Goal: Find contact information: Find contact information

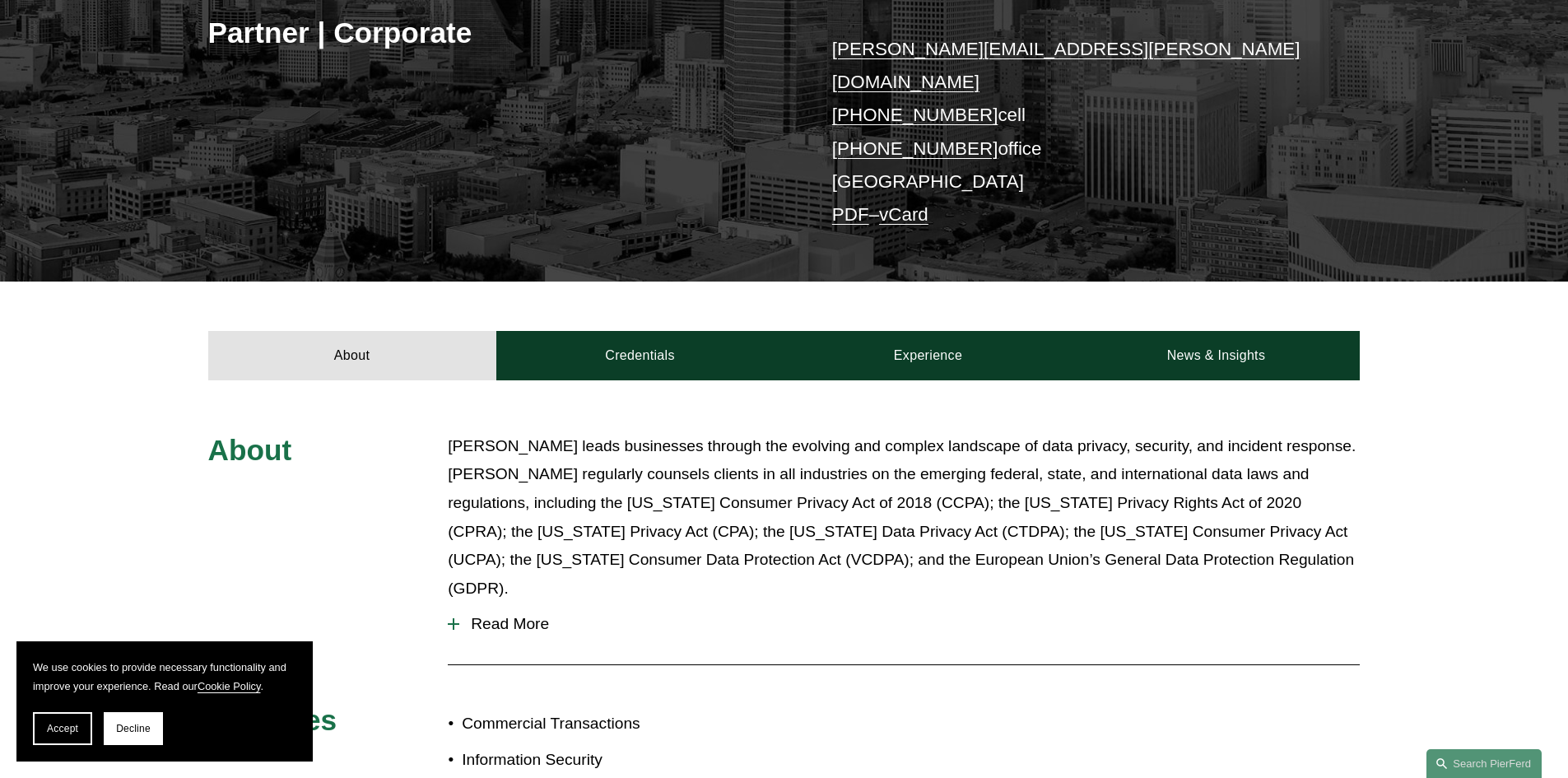
scroll to position [577, 0]
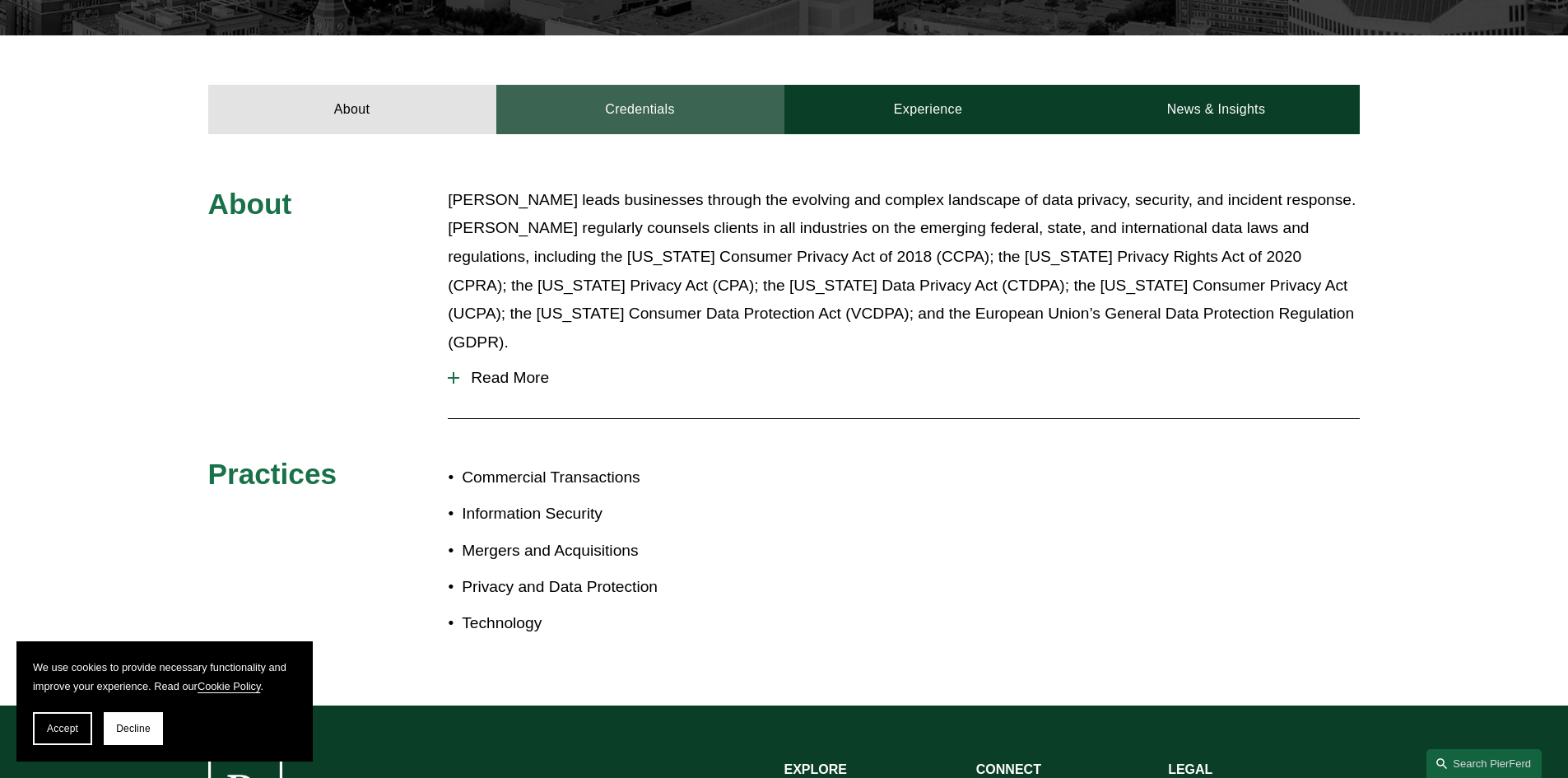
click at [687, 85] on link "Credentials" at bounding box center [640, 109] width 288 height 49
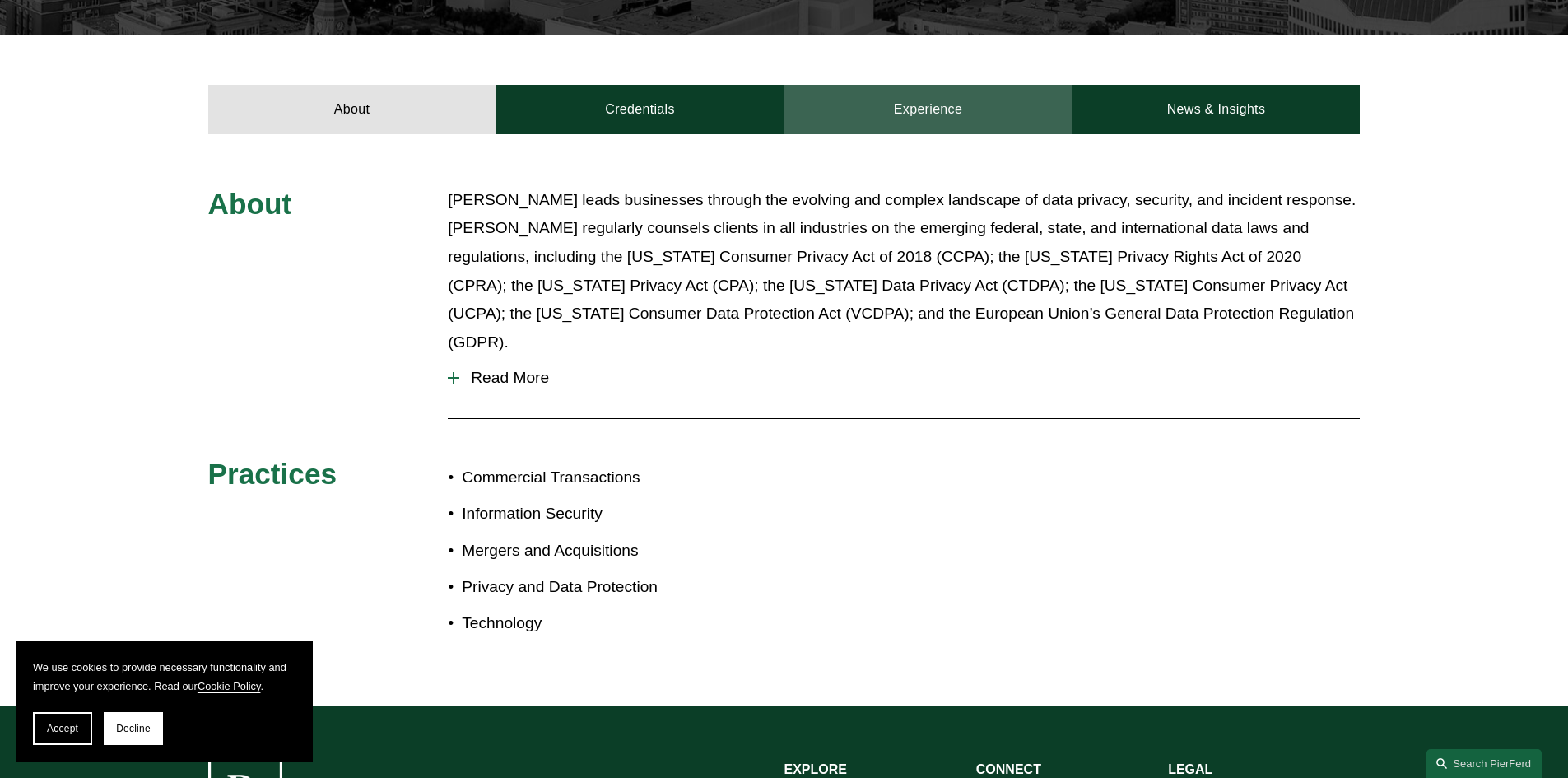
click at [893, 85] on link "Experience" at bounding box center [928, 109] width 288 height 49
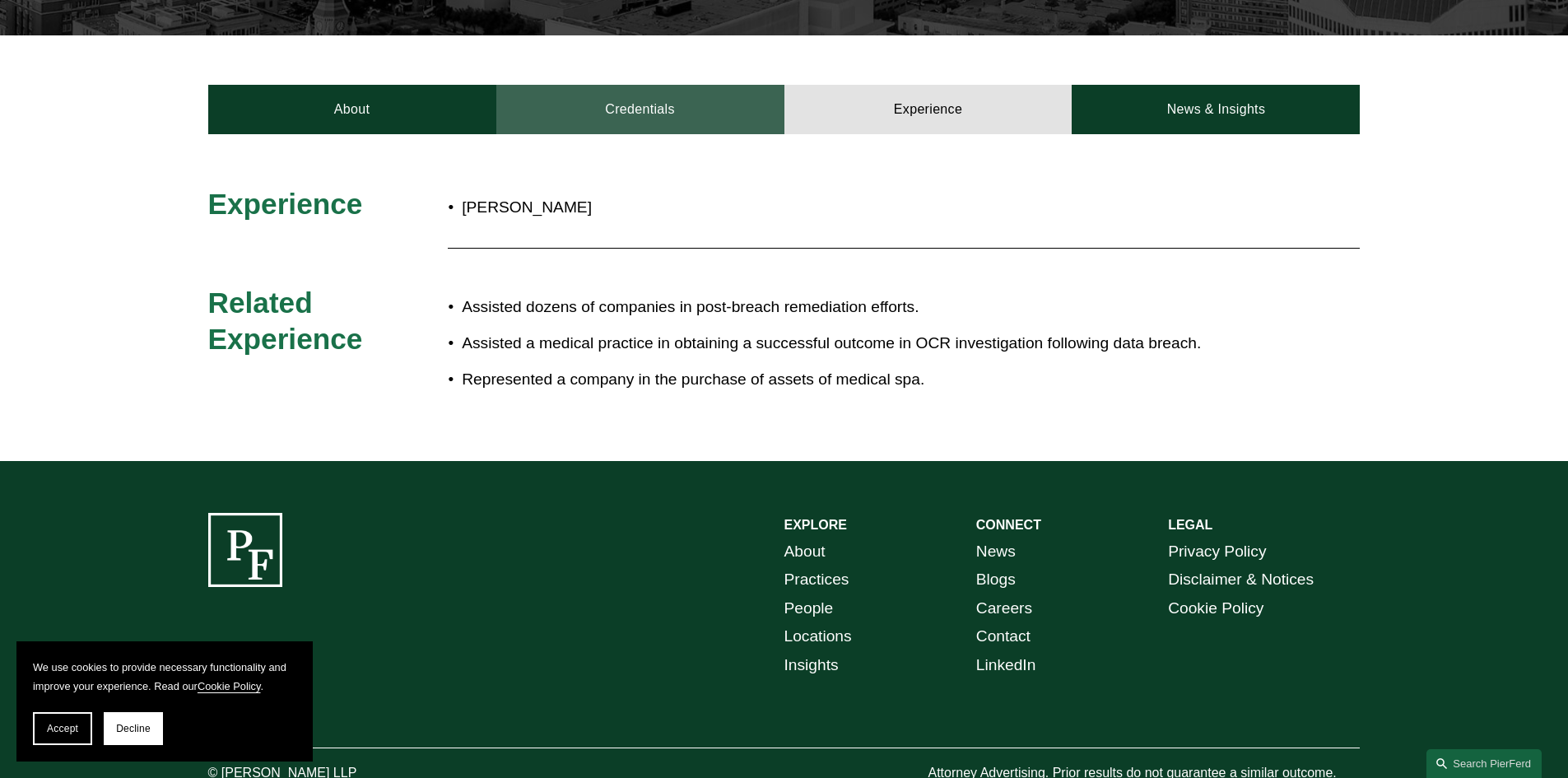
click at [646, 90] on link "Credentials" at bounding box center [640, 109] width 288 height 49
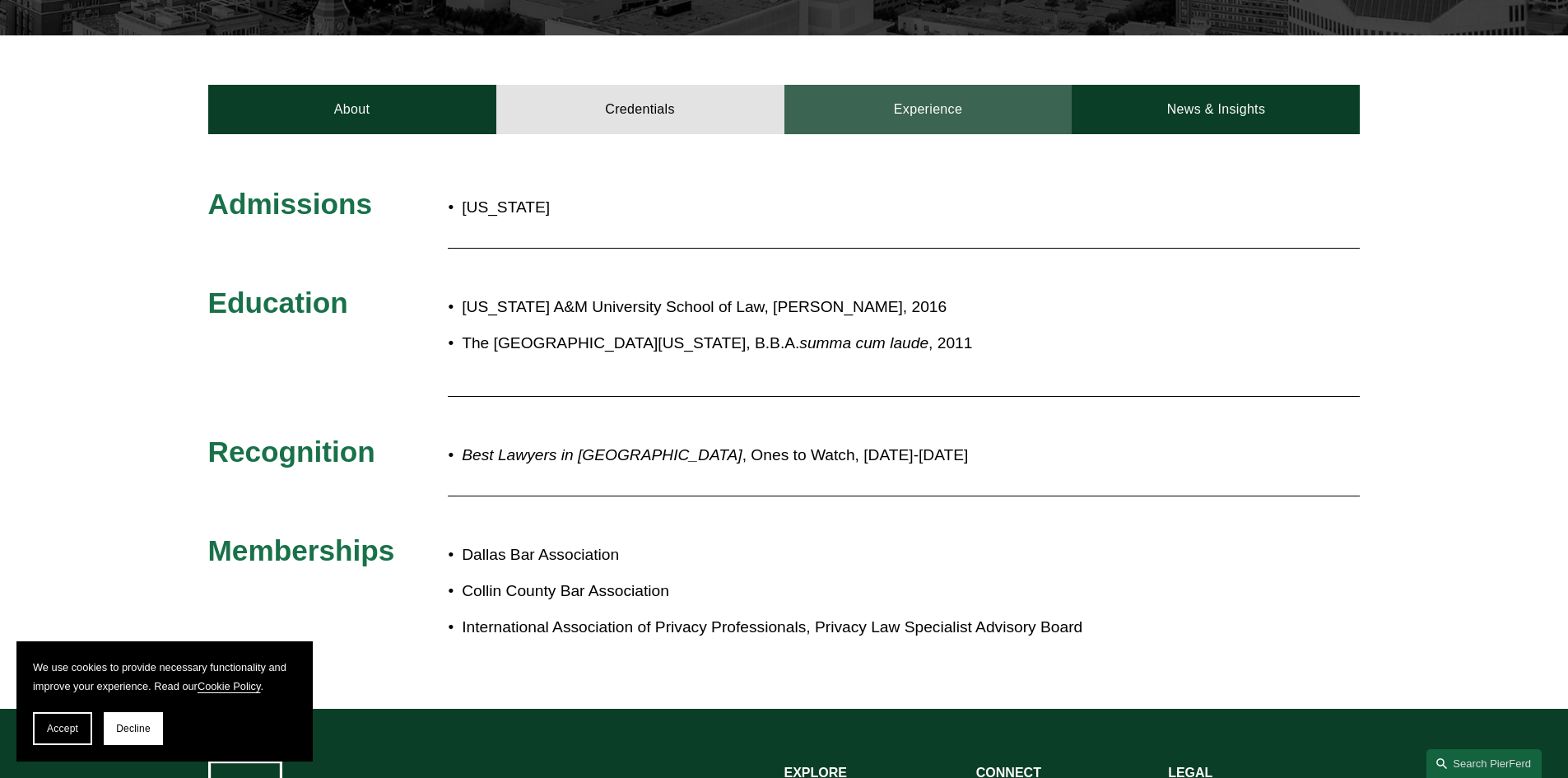
drag, startPoint x: 933, startPoint y: 29, endPoint x: 938, endPoint y: 73, distance: 44.3
click at [933, 36] on div "About Credentials Experience News & Insights" at bounding box center [784, 85] width 1568 height 99
click at [938, 85] on link "Experience" at bounding box center [928, 109] width 288 height 49
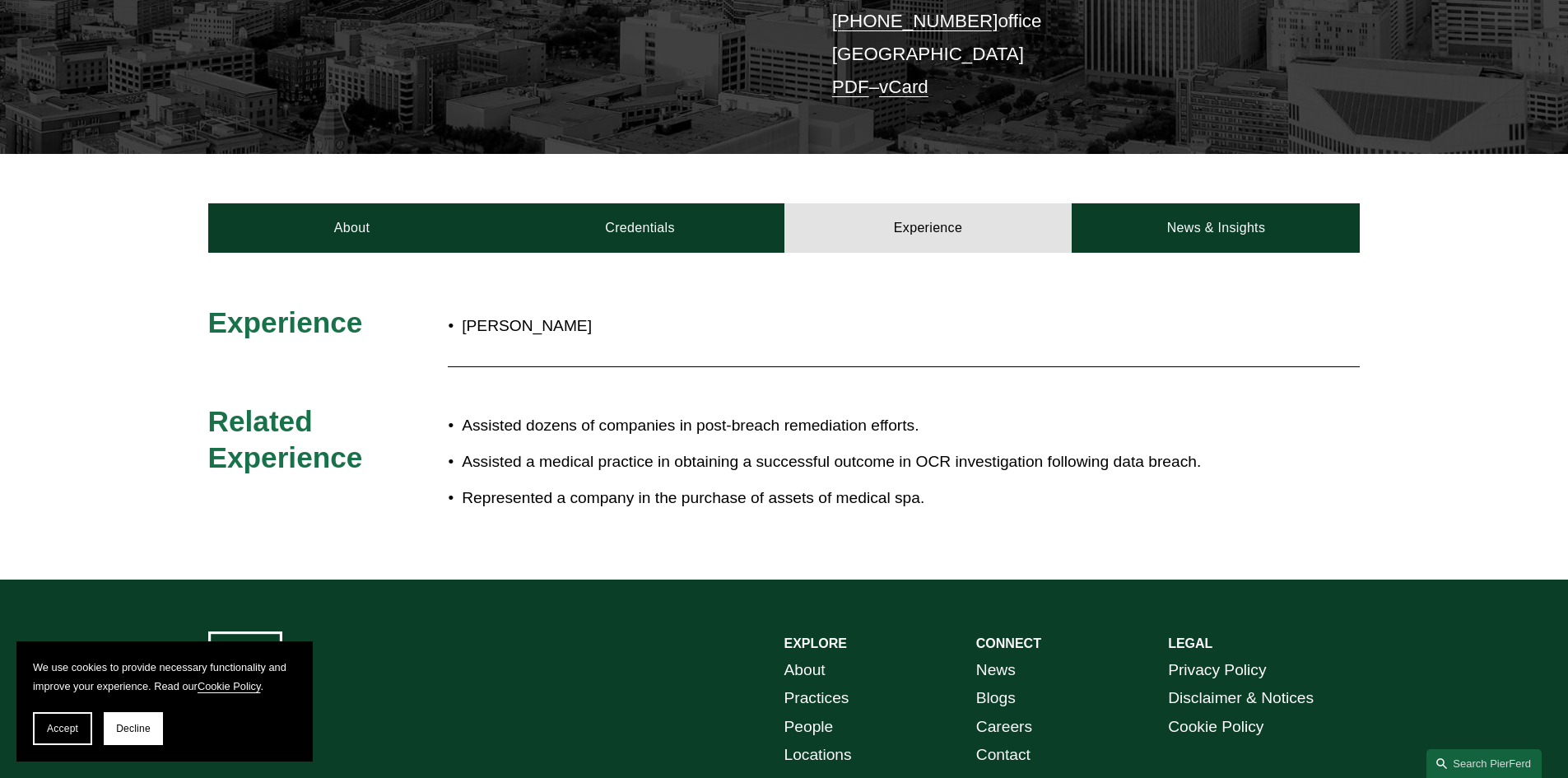
scroll to position [165, 0]
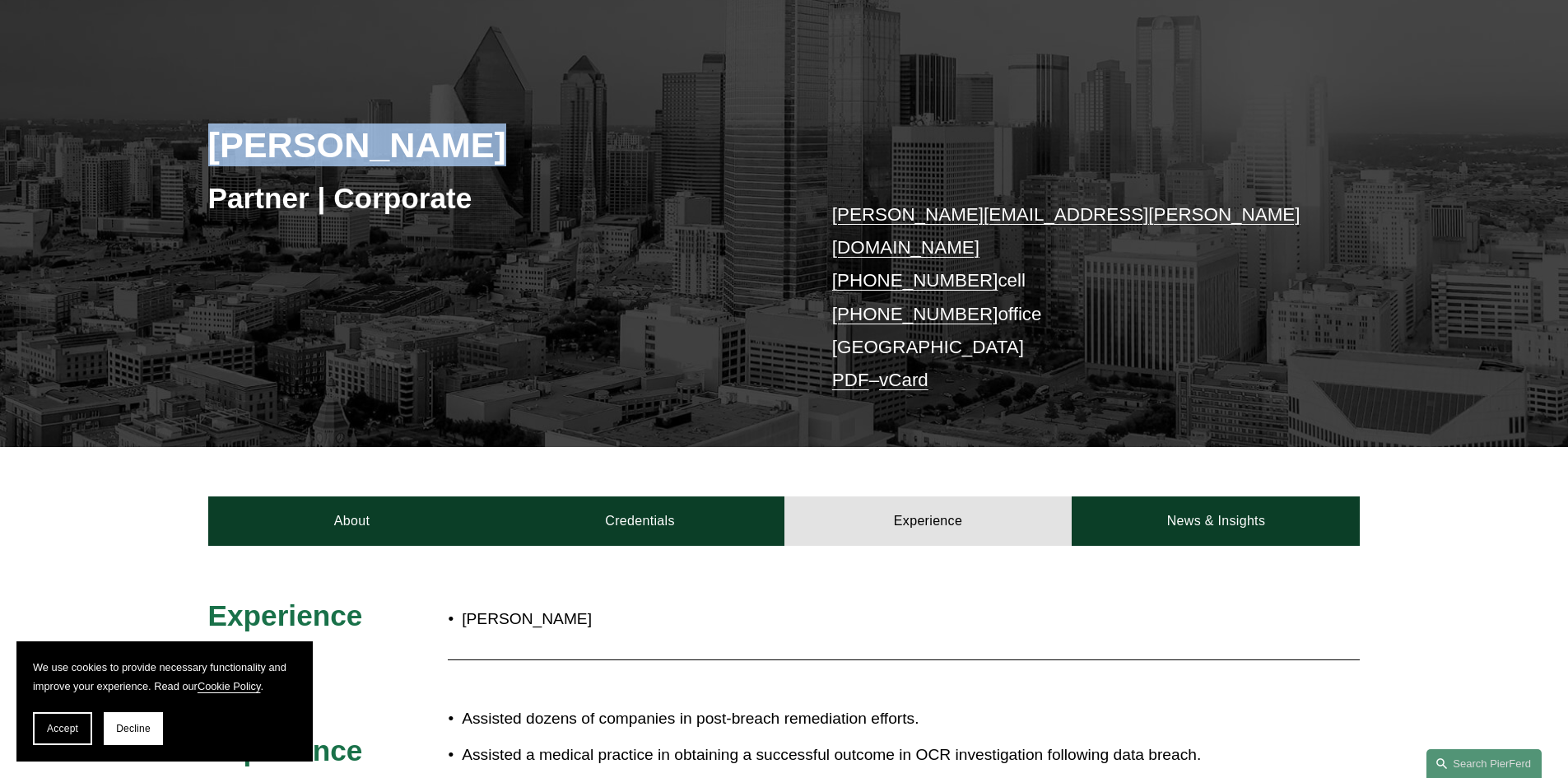
drag, startPoint x: 188, startPoint y: 137, endPoint x: 489, endPoint y: 140, distance: 301.0
click at [489, 140] on div "Jeremy Rucker Partner | Corporate jeremy.rucker@pierferd.com +1.817.821.5002 ce…" at bounding box center [784, 236] width 1568 height 423
copy h2 "[PERSON_NAME]"
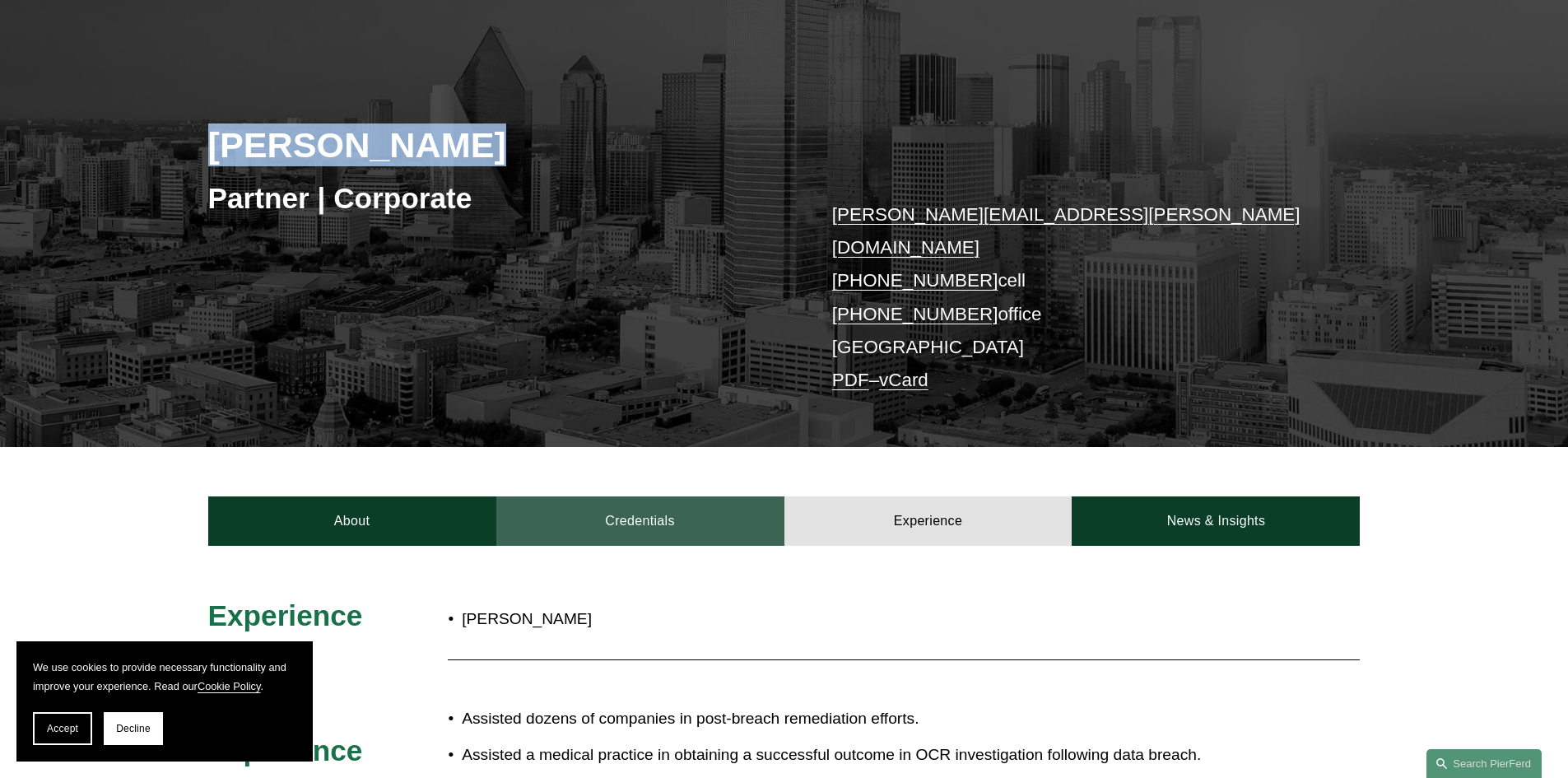
drag, startPoint x: 623, startPoint y: 498, endPoint x: 592, endPoint y: 493, distance: 31.4
click at [623, 498] on link "Credentials" at bounding box center [640, 521] width 288 height 49
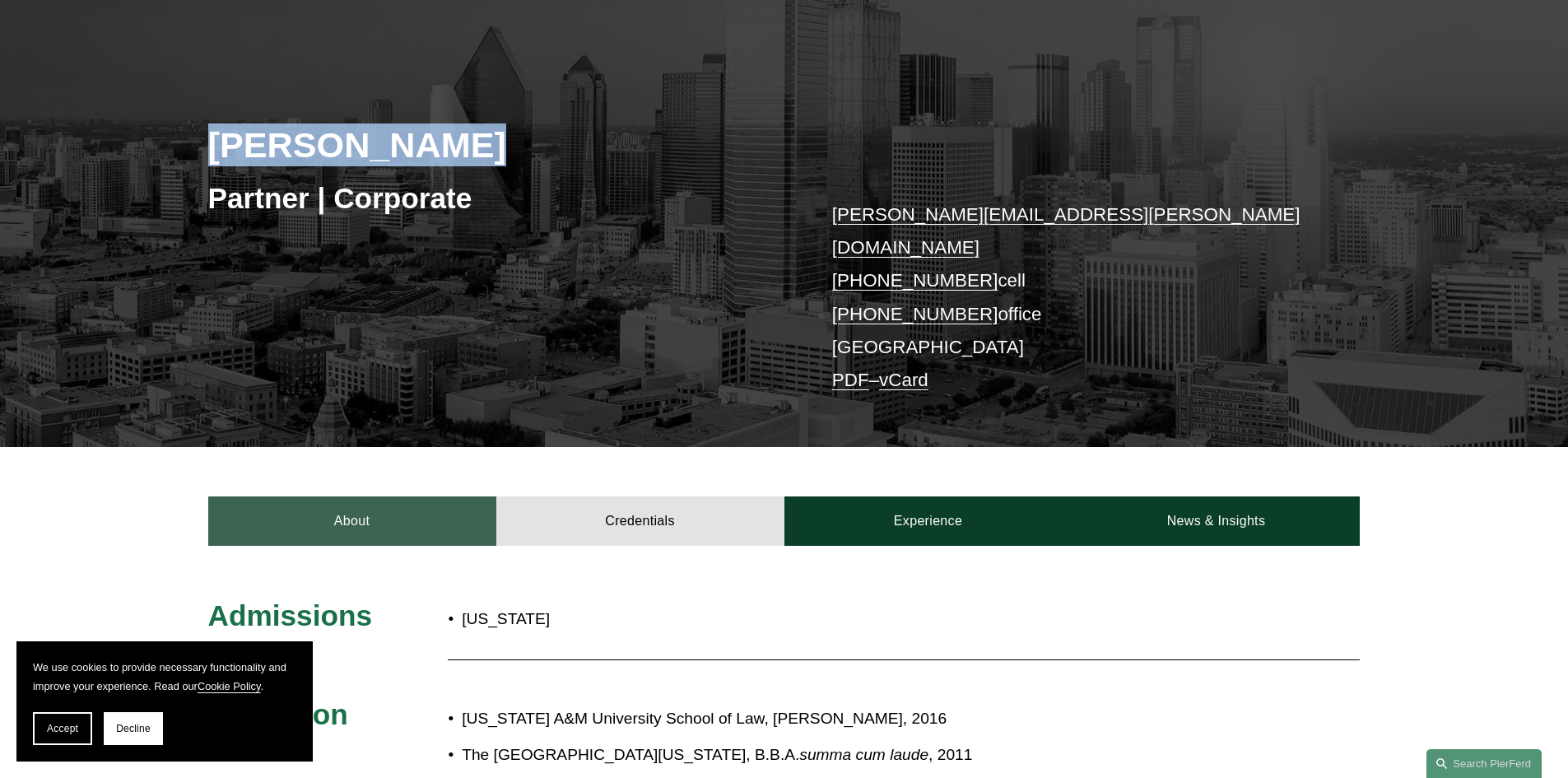
click at [429, 497] on link "About" at bounding box center [351, 521] width 288 height 49
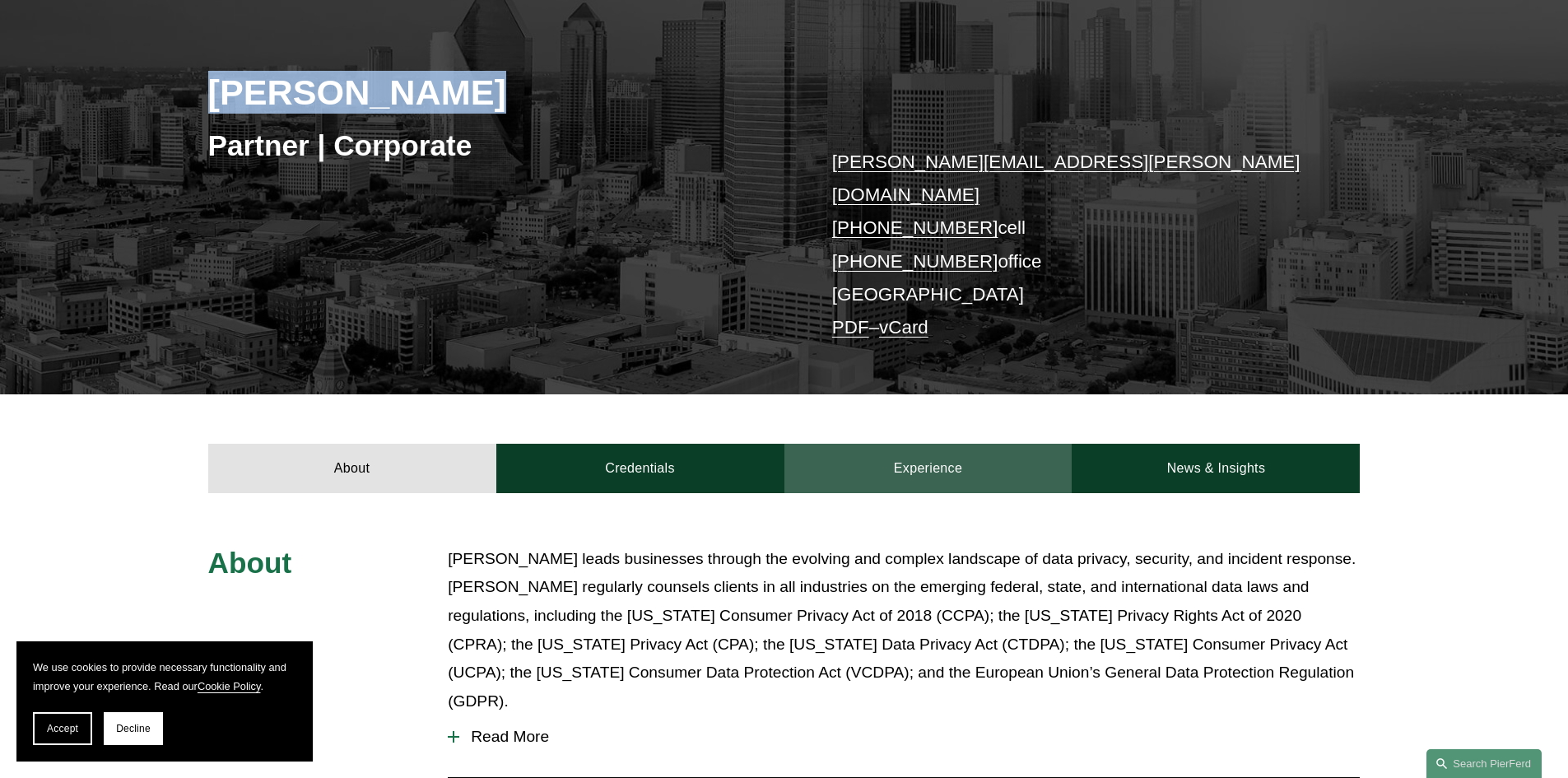
scroll to position [247, 0]
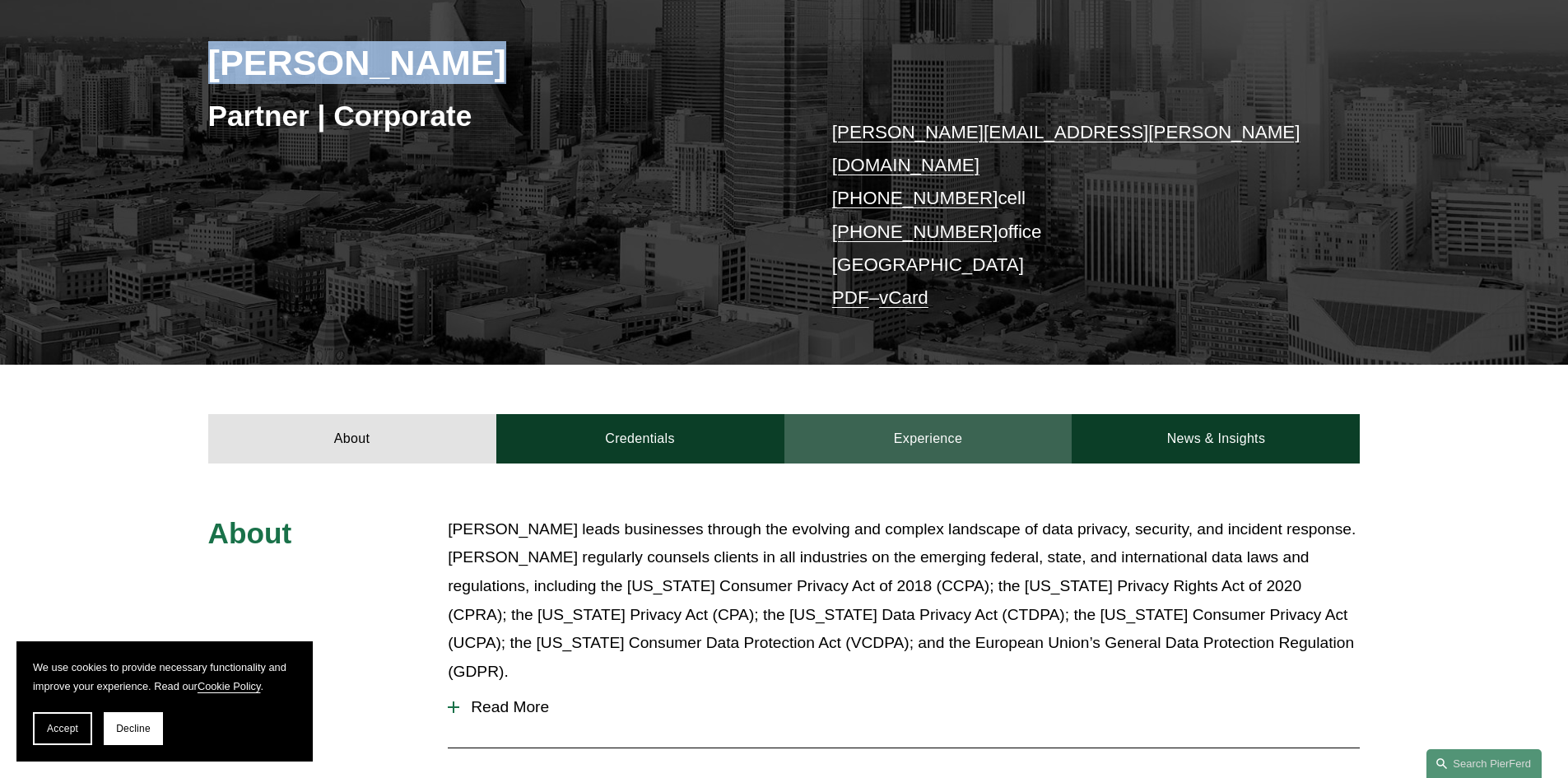
click at [910, 414] on link "Experience" at bounding box center [928, 438] width 288 height 49
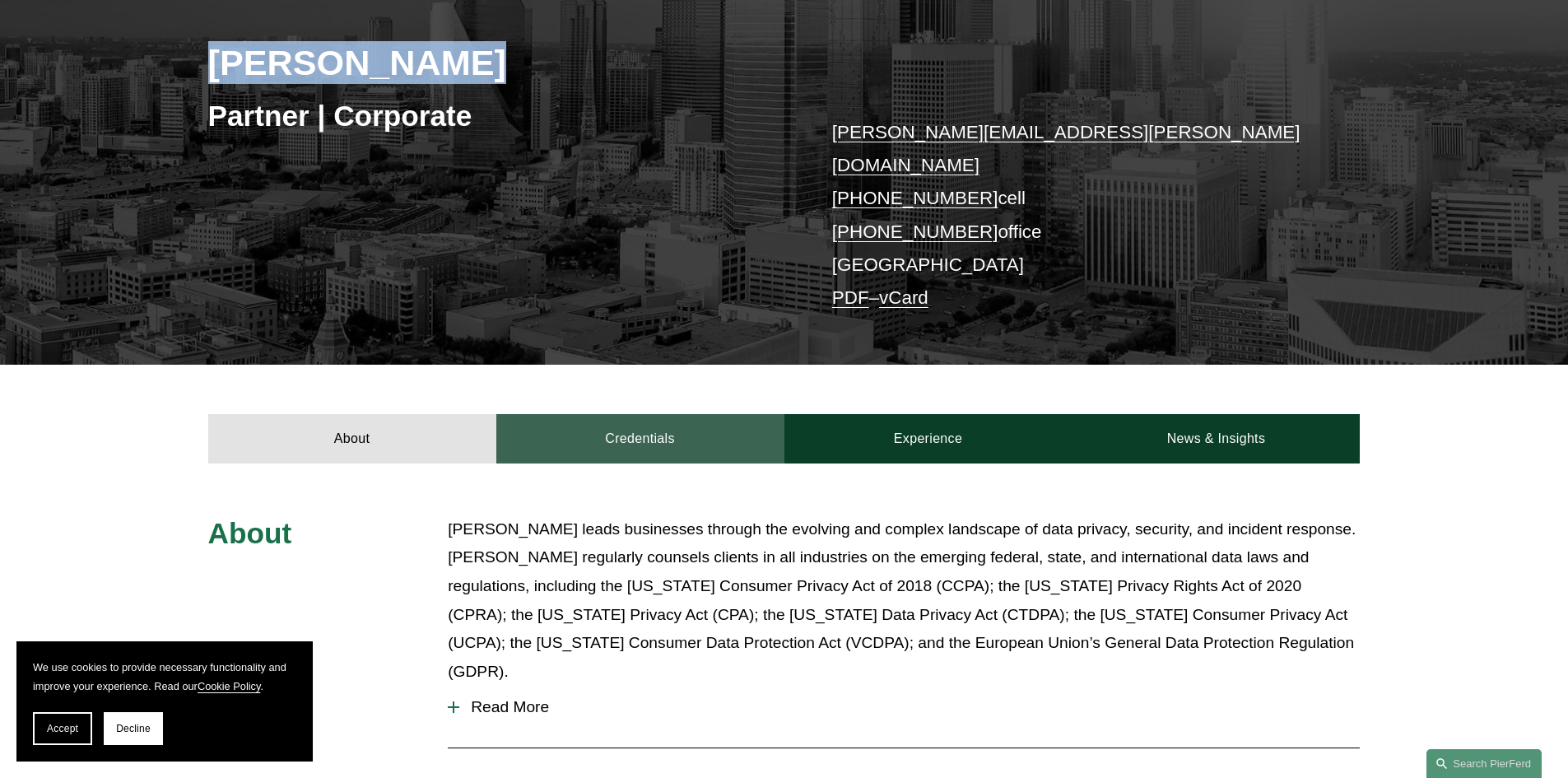
click at [647, 414] on link "Credentials" at bounding box center [640, 438] width 288 height 49
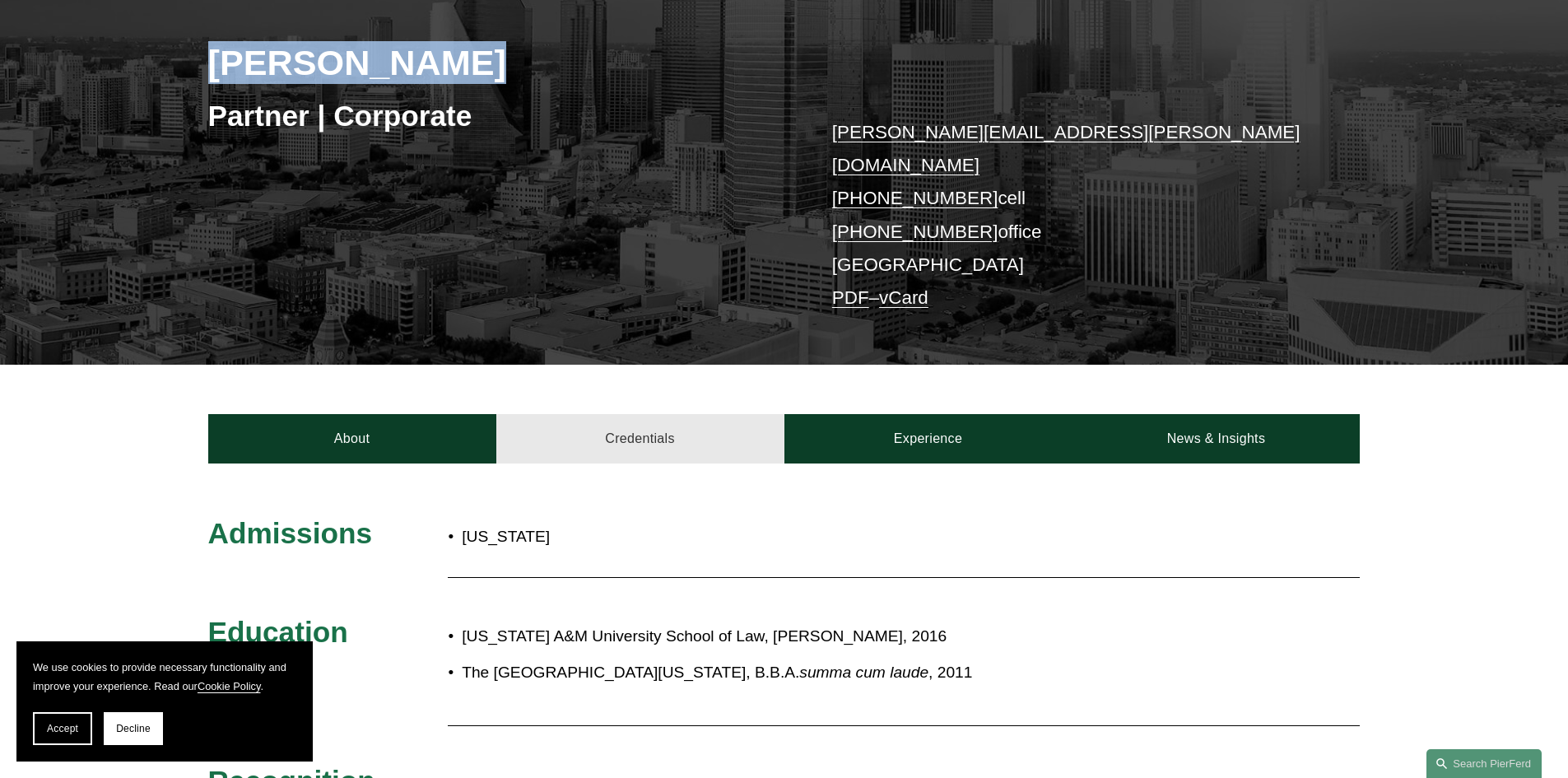
click at [662, 414] on link "Credentials" at bounding box center [640, 438] width 288 height 49
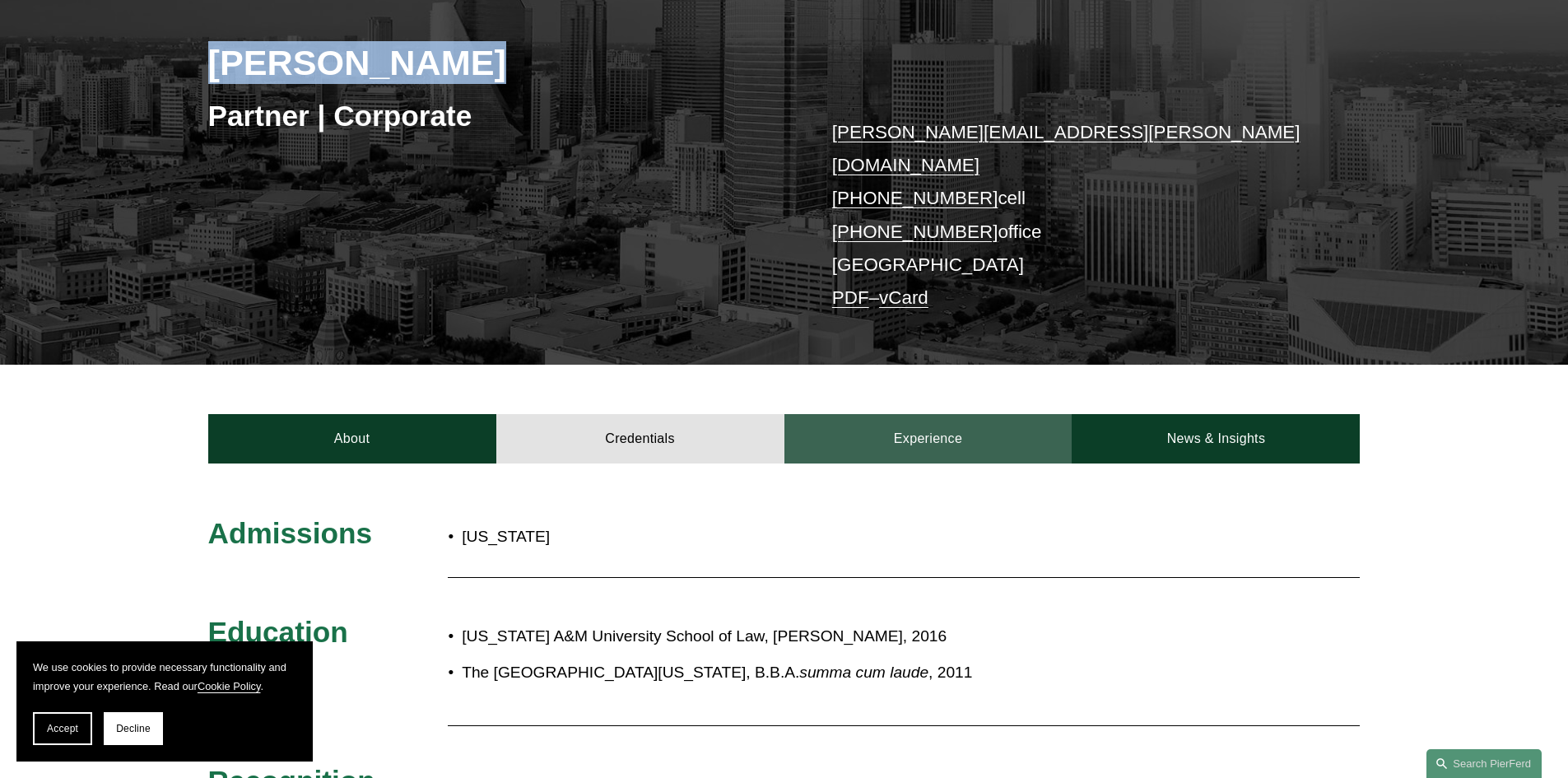
click at [846, 438] on link "Experience" at bounding box center [928, 438] width 288 height 49
click at [861, 428] on link "Experience" at bounding box center [928, 438] width 288 height 49
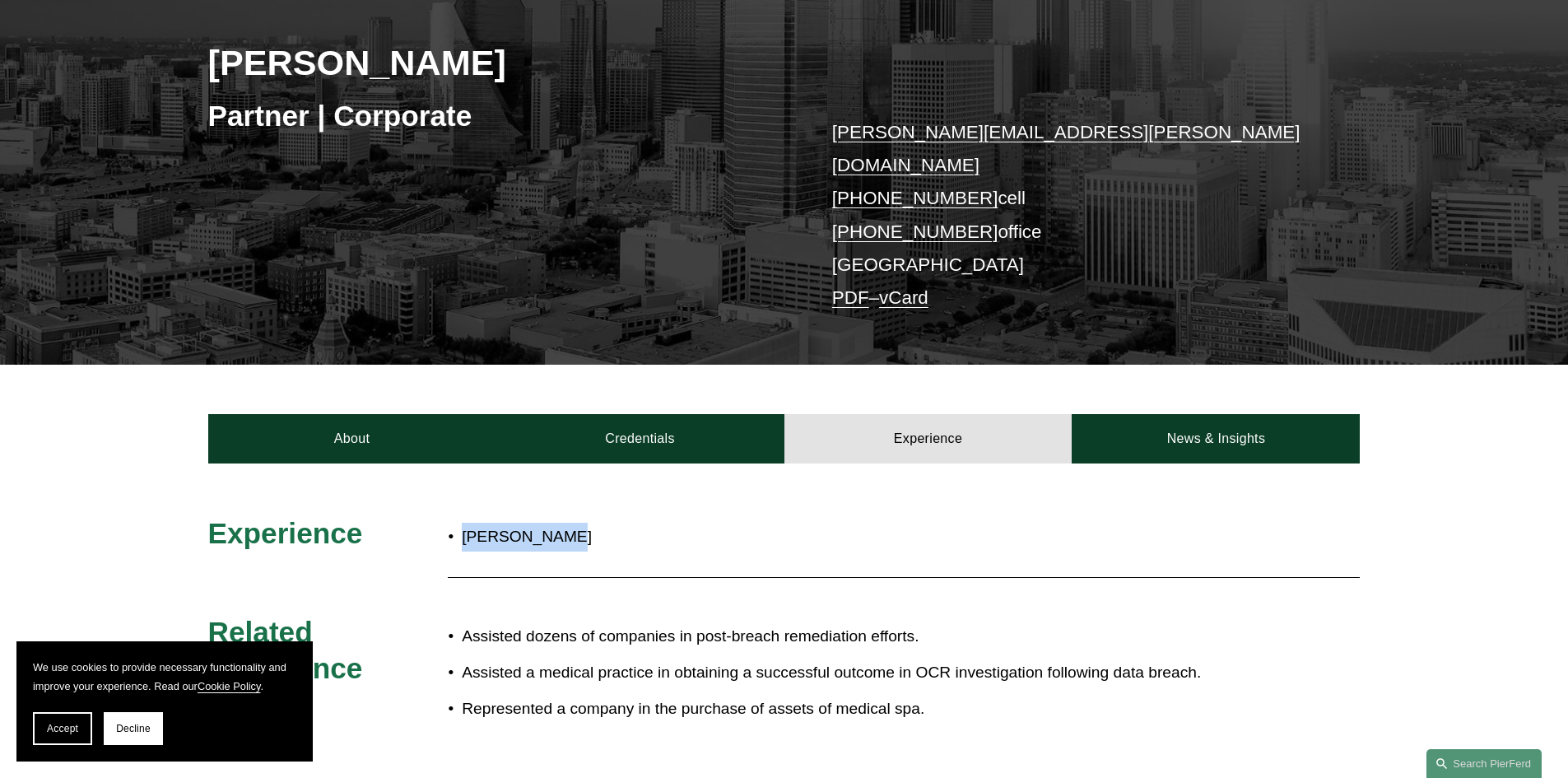
drag, startPoint x: 462, startPoint y: 509, endPoint x: 656, endPoint y: 539, distance: 196.3
click at [656, 539] on div "Experience Spencer Fane Related Experience Assisted dozens of companies in post…" at bounding box center [784, 627] width 1568 height 223
copy div "[PERSON_NAME]"
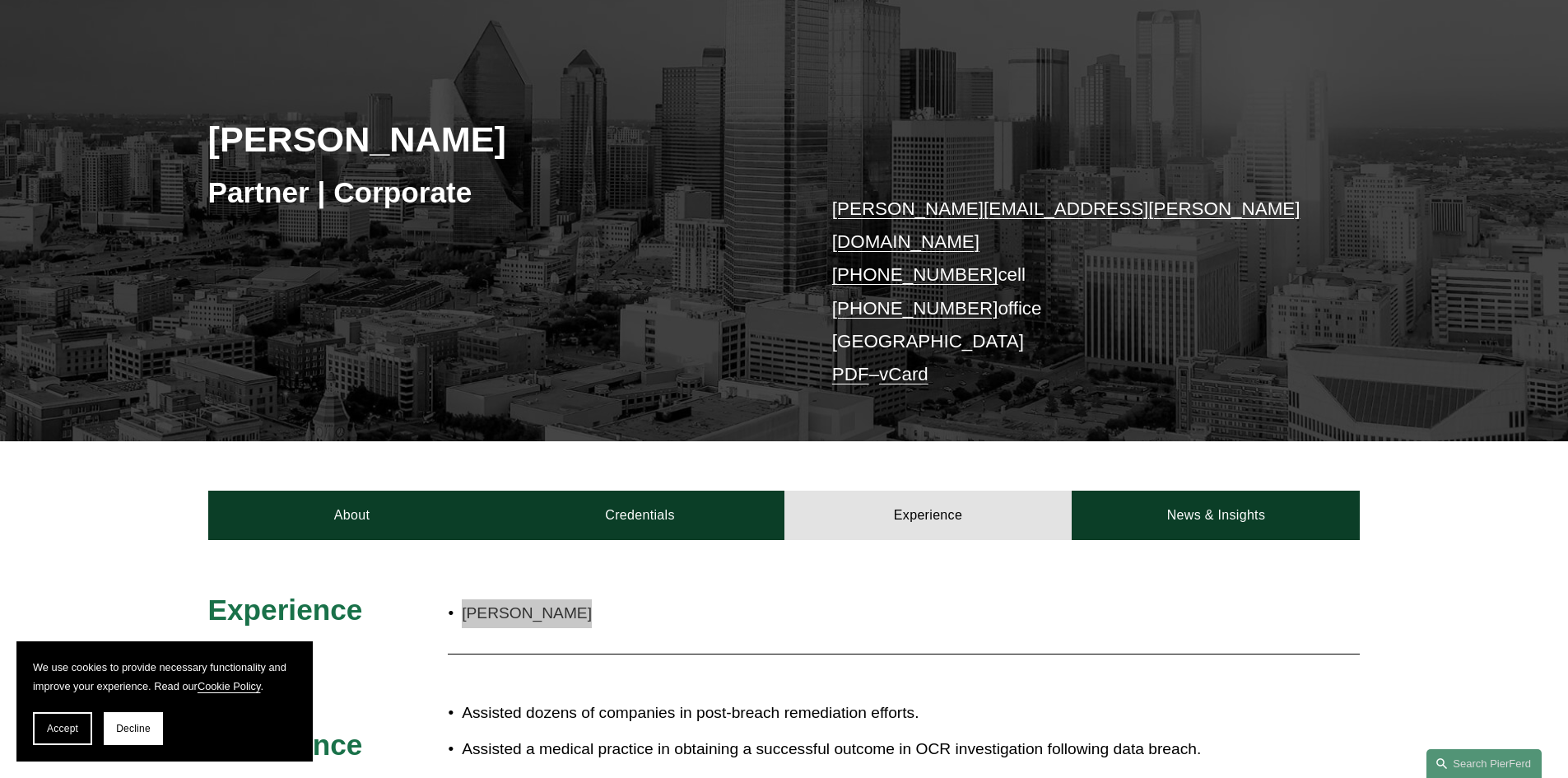
scroll to position [0, 0]
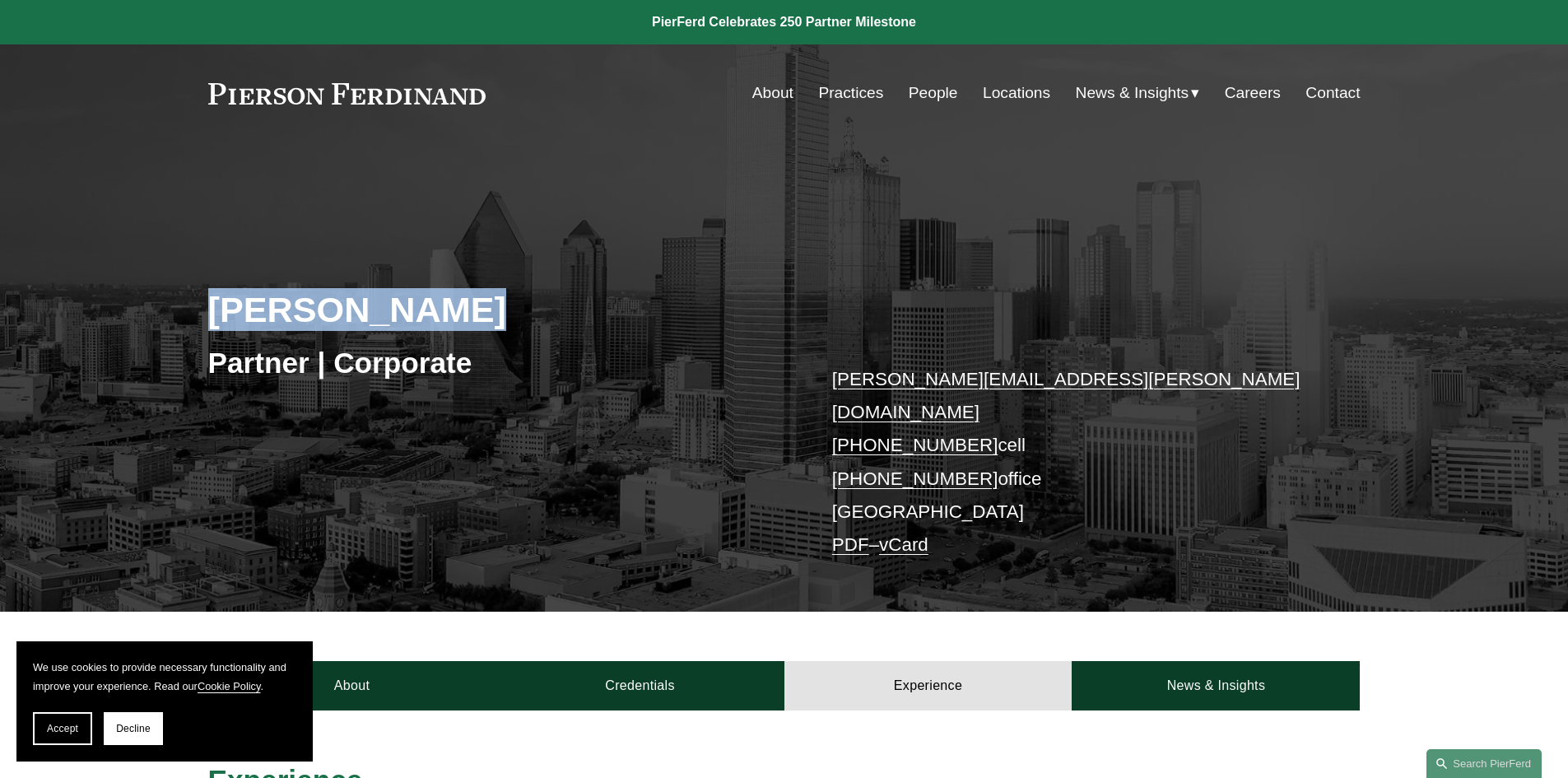
drag, startPoint x: 197, startPoint y: 301, endPoint x: 414, endPoint y: 308, distance: 217.1
click at [501, 312] on div "Jeremy Rucker Partner | Corporate jeremy.rucker@pierferd.com +1.817.821.5002 ce…" at bounding box center [784, 401] width 1568 height 423
copy h2 "[PERSON_NAME]"
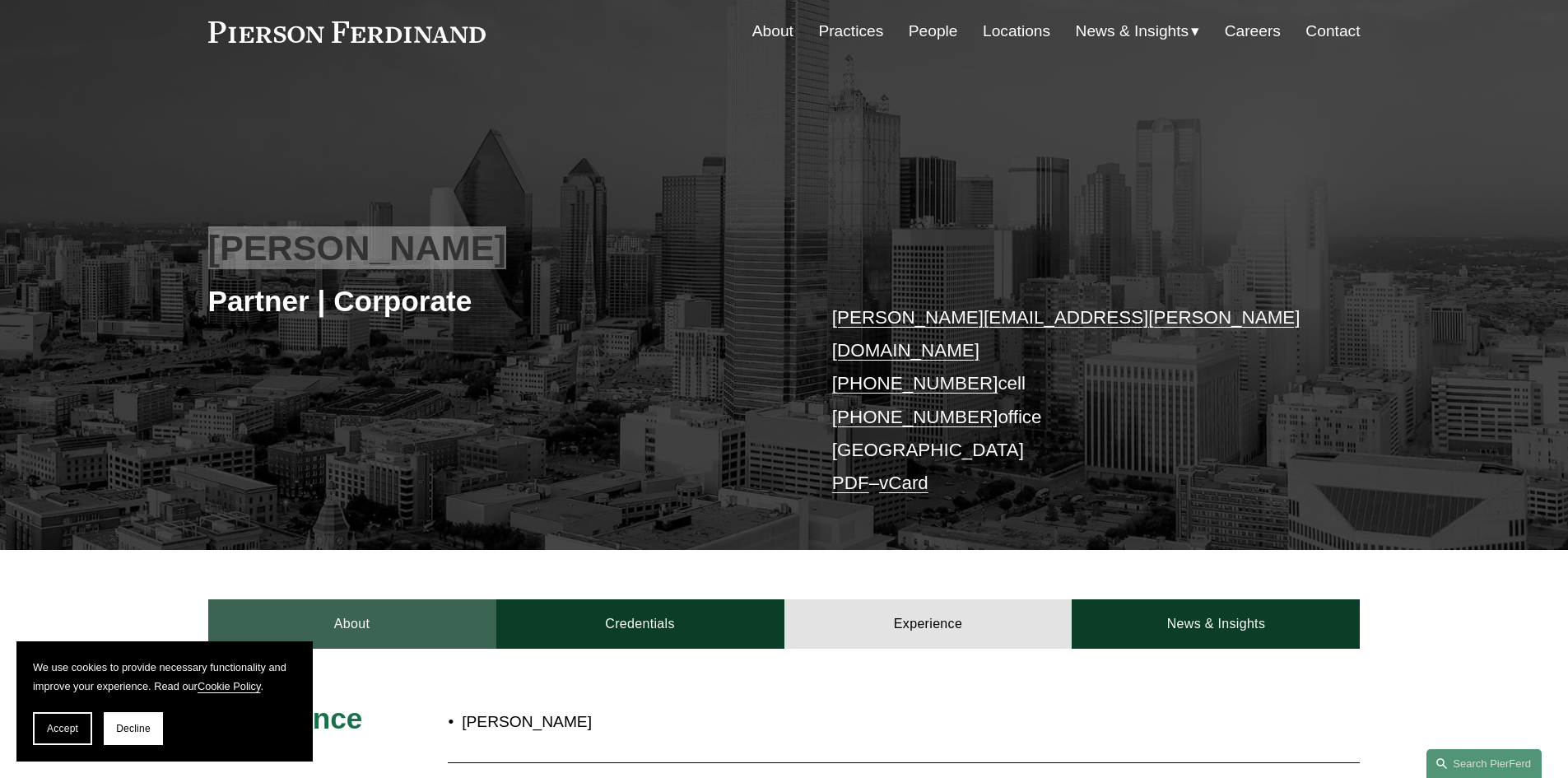
scroll to position [165, 0]
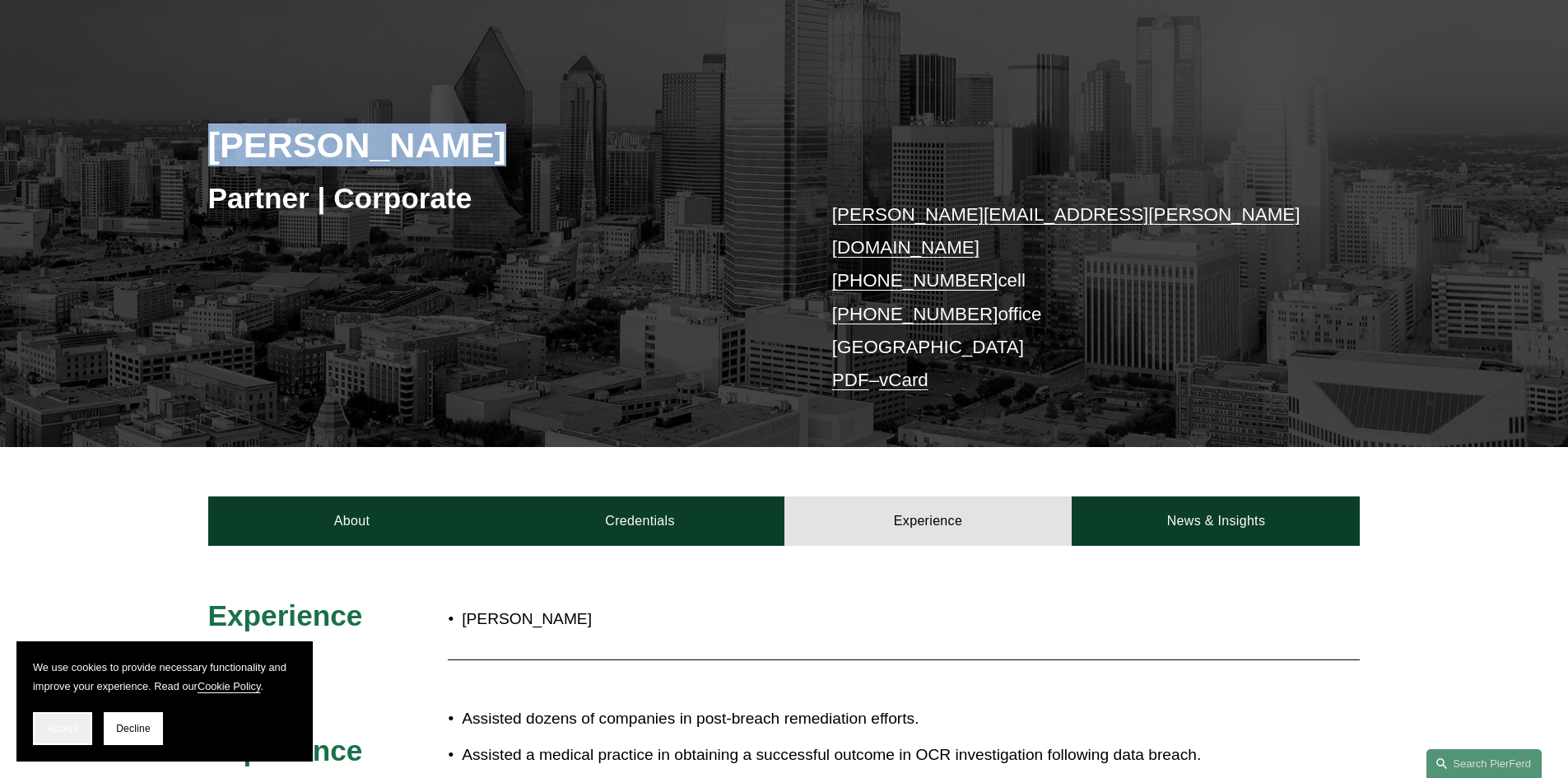
click at [64, 724] on span "Accept" at bounding box center [63, 729] width 32 height 12
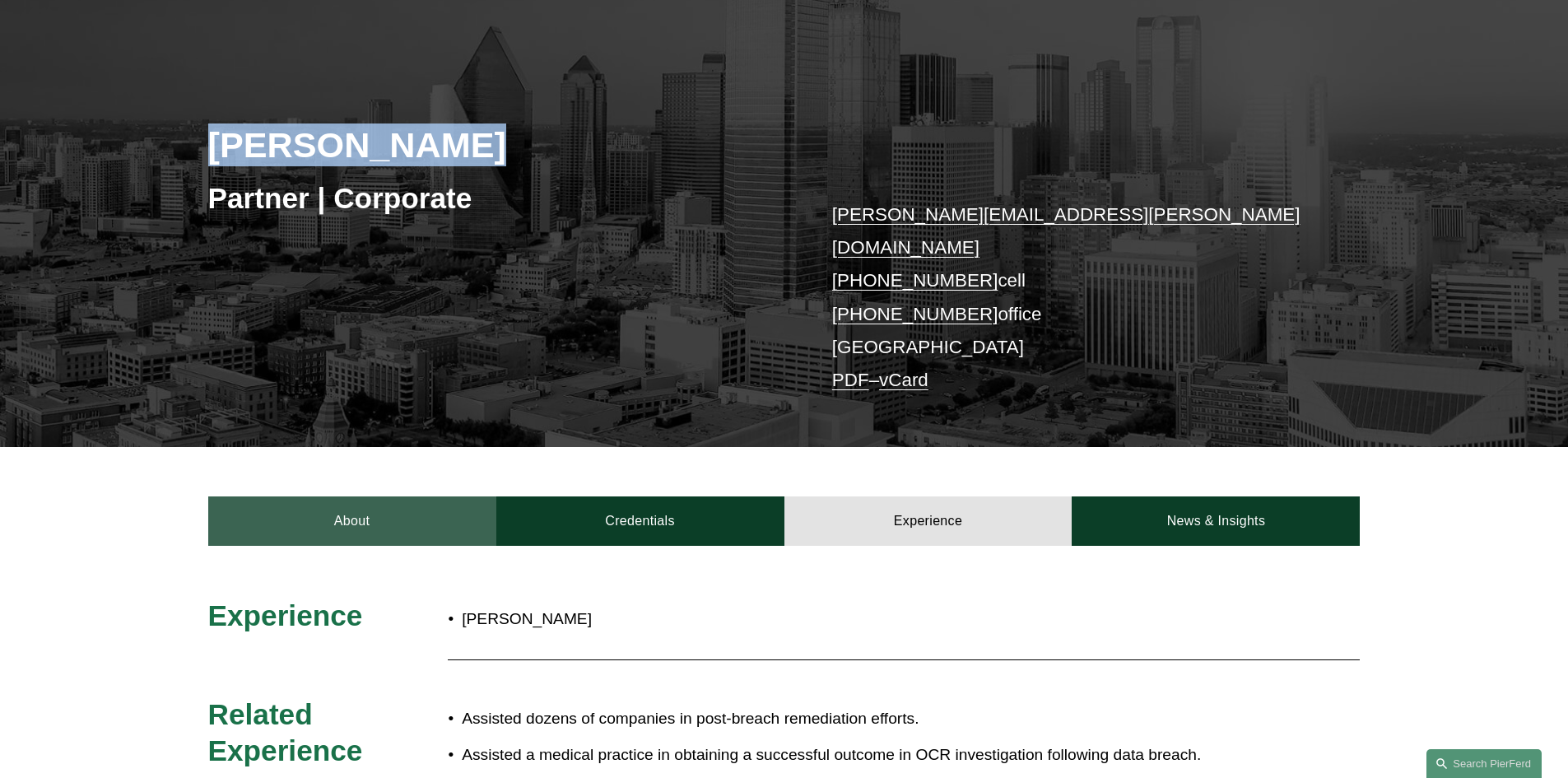
click at [389, 504] on link "About" at bounding box center [351, 521] width 288 height 49
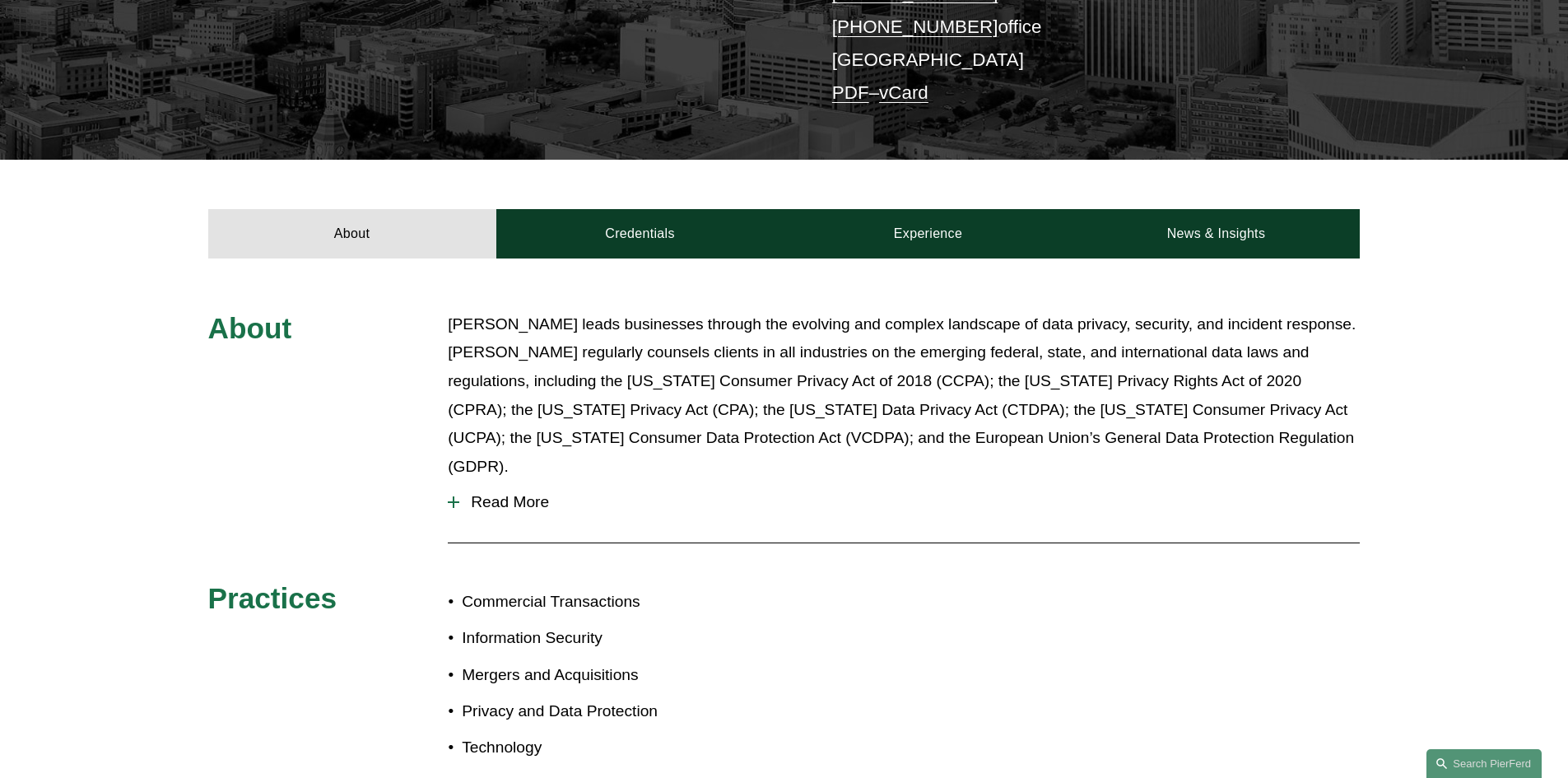
scroll to position [412, 0]
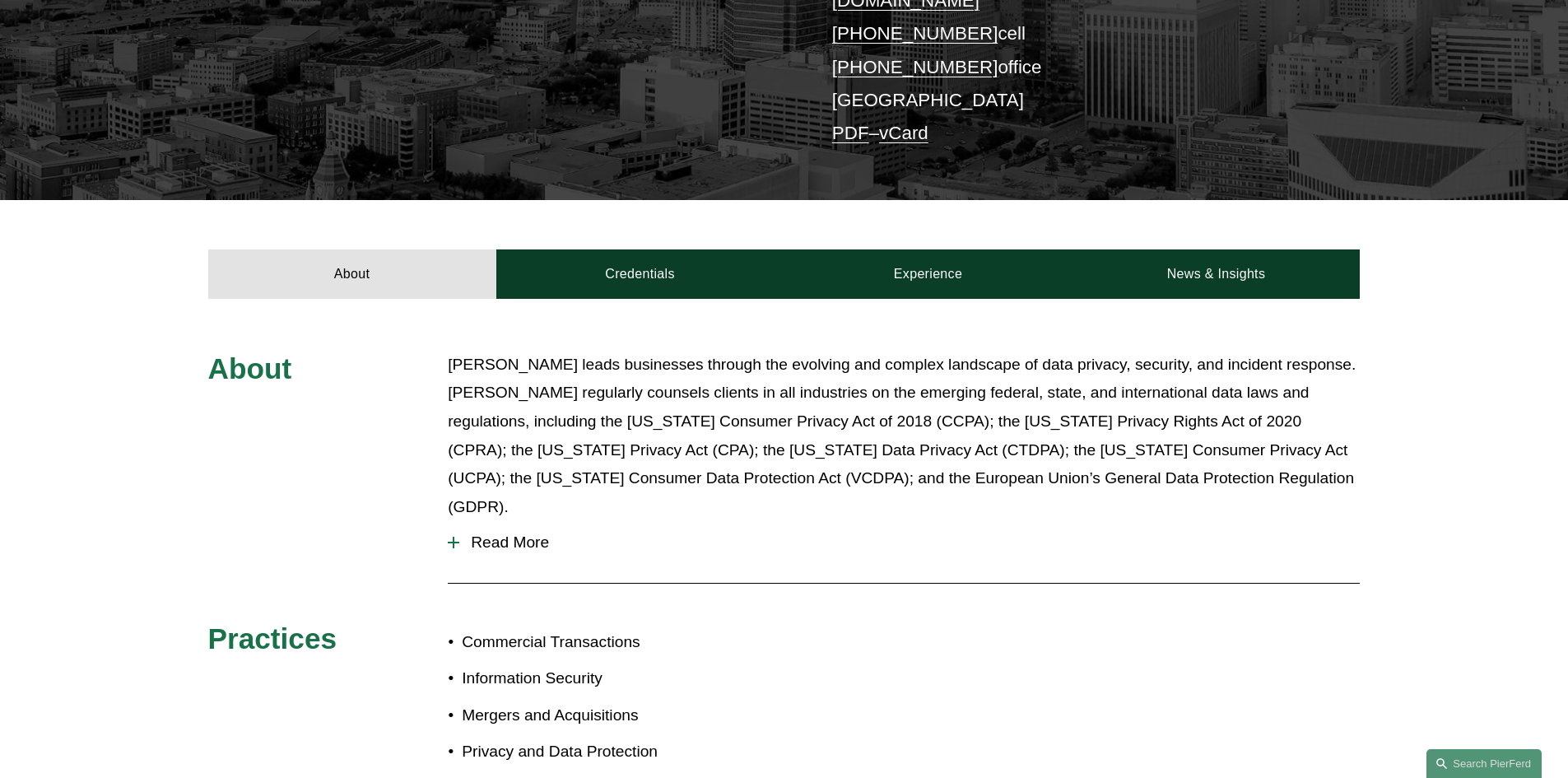
click at [535, 533] on span "Read More" at bounding box center [910, 542] width 901 height 18
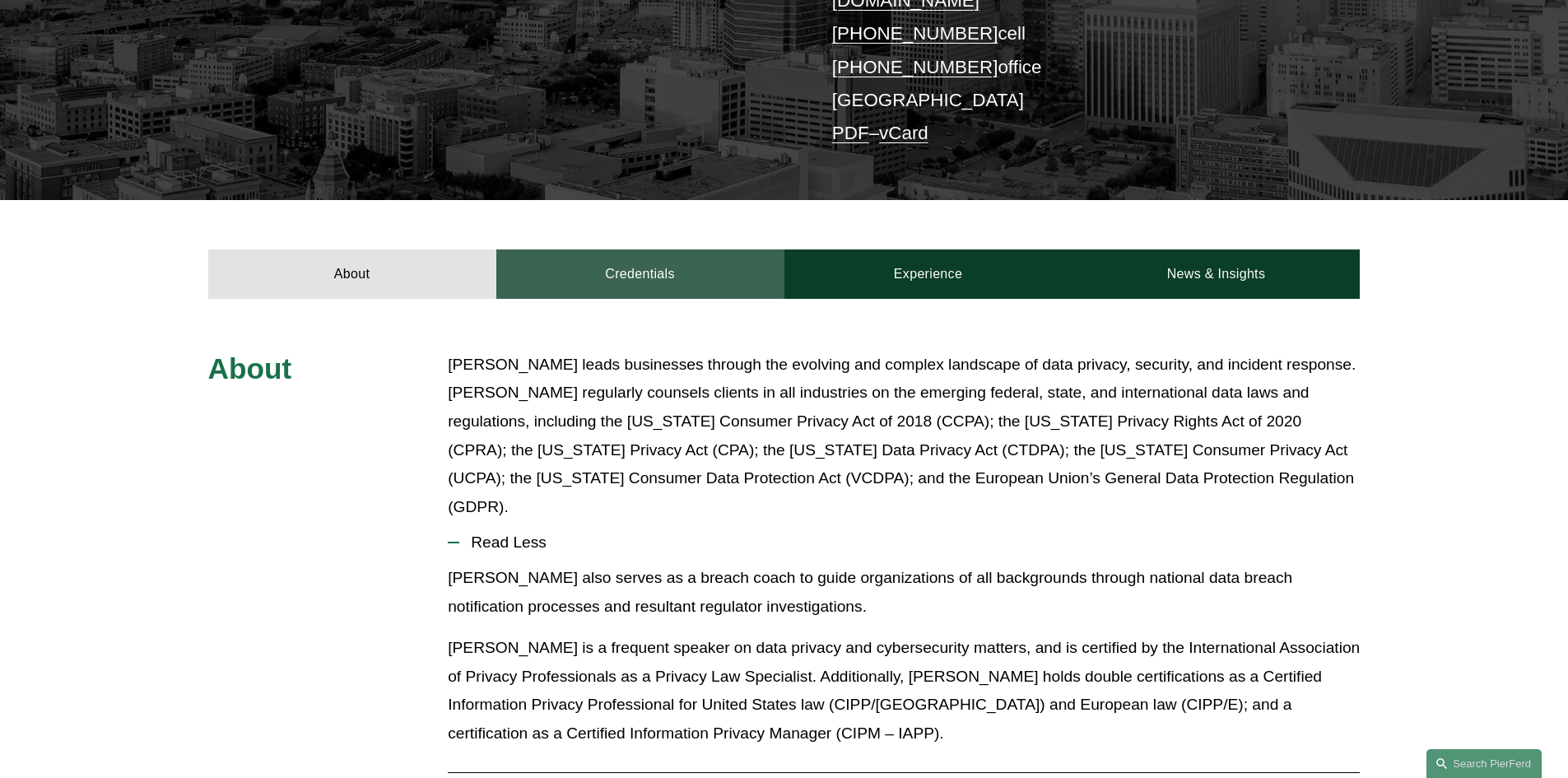
click at [638, 262] on link "Credentials" at bounding box center [640, 273] width 288 height 49
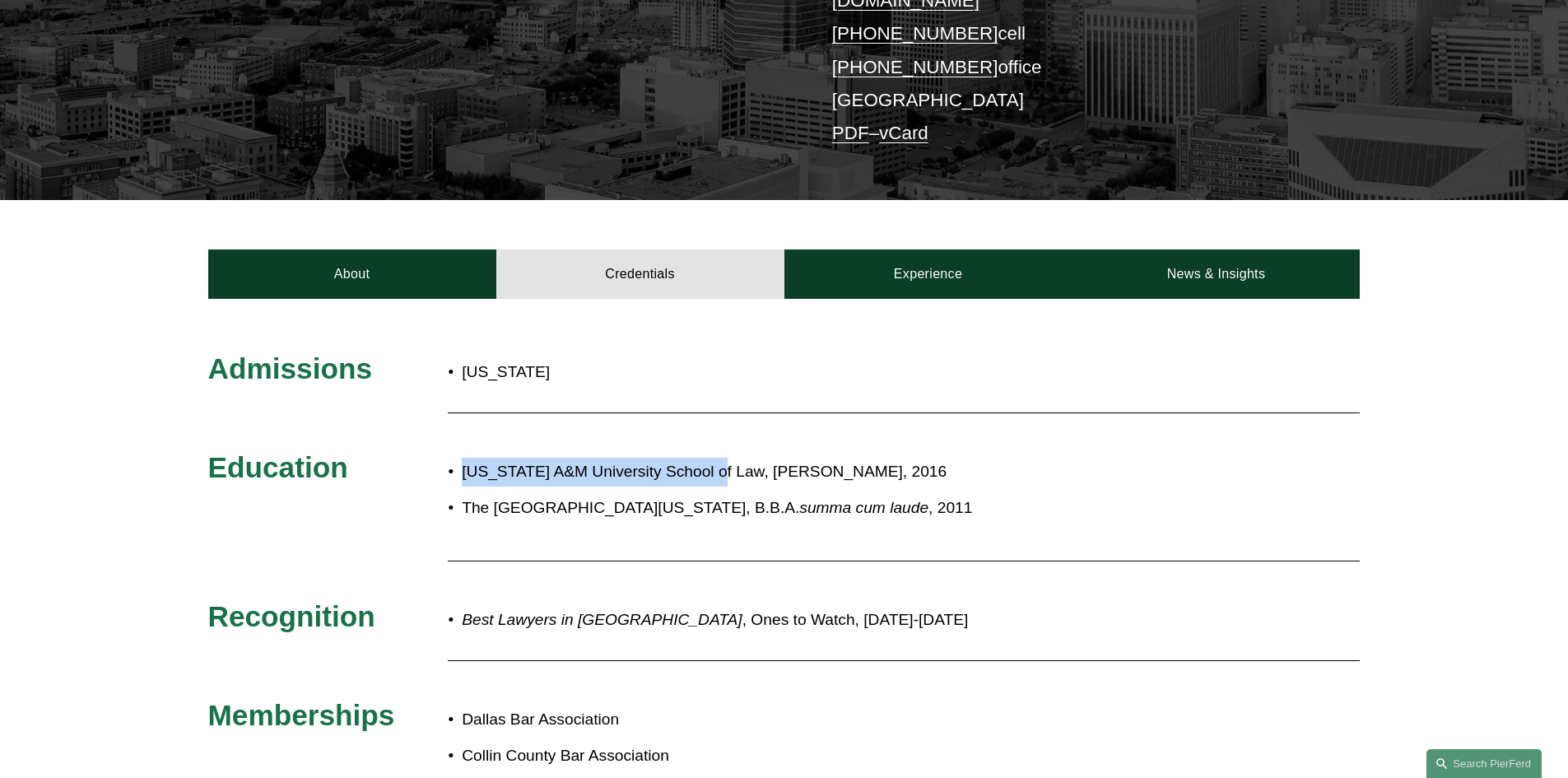
drag, startPoint x: 461, startPoint y: 444, endPoint x: 287, endPoint y: 420, distance: 175.6
click at [718, 458] on p "Texas A&M University School of Law, J.D., 2016" at bounding box center [838, 473] width 754 height 29
copy p "Texas A&M University School of Law"
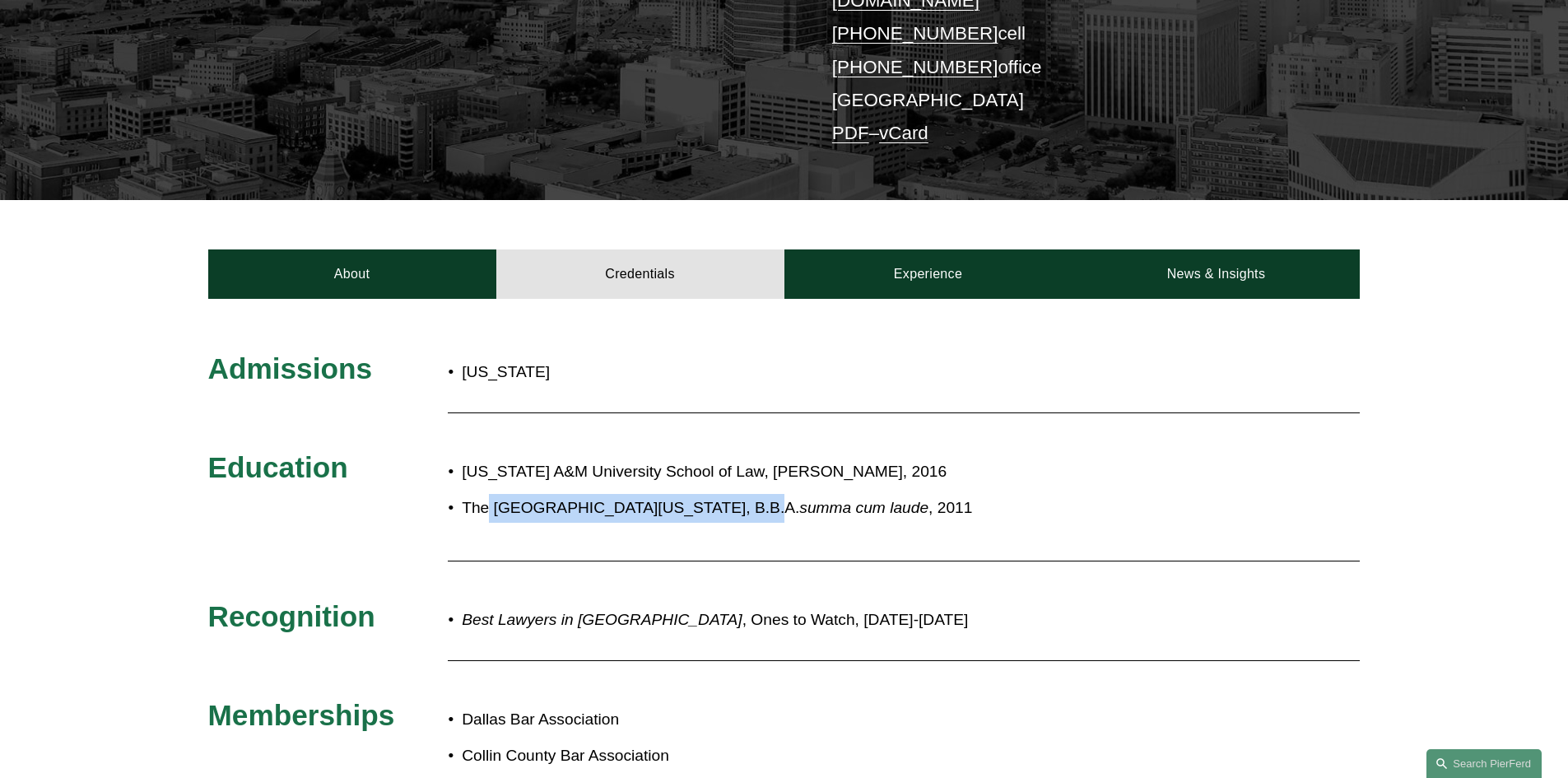
drag, startPoint x: 489, startPoint y: 486, endPoint x: 693, endPoint y: 482, distance: 204.0
click at [715, 494] on p "The University of Texas at Arlington, B.B.A. summa cum laude , 2011" at bounding box center [838, 508] width 754 height 29
copy p "University of Texas at Arlington,"
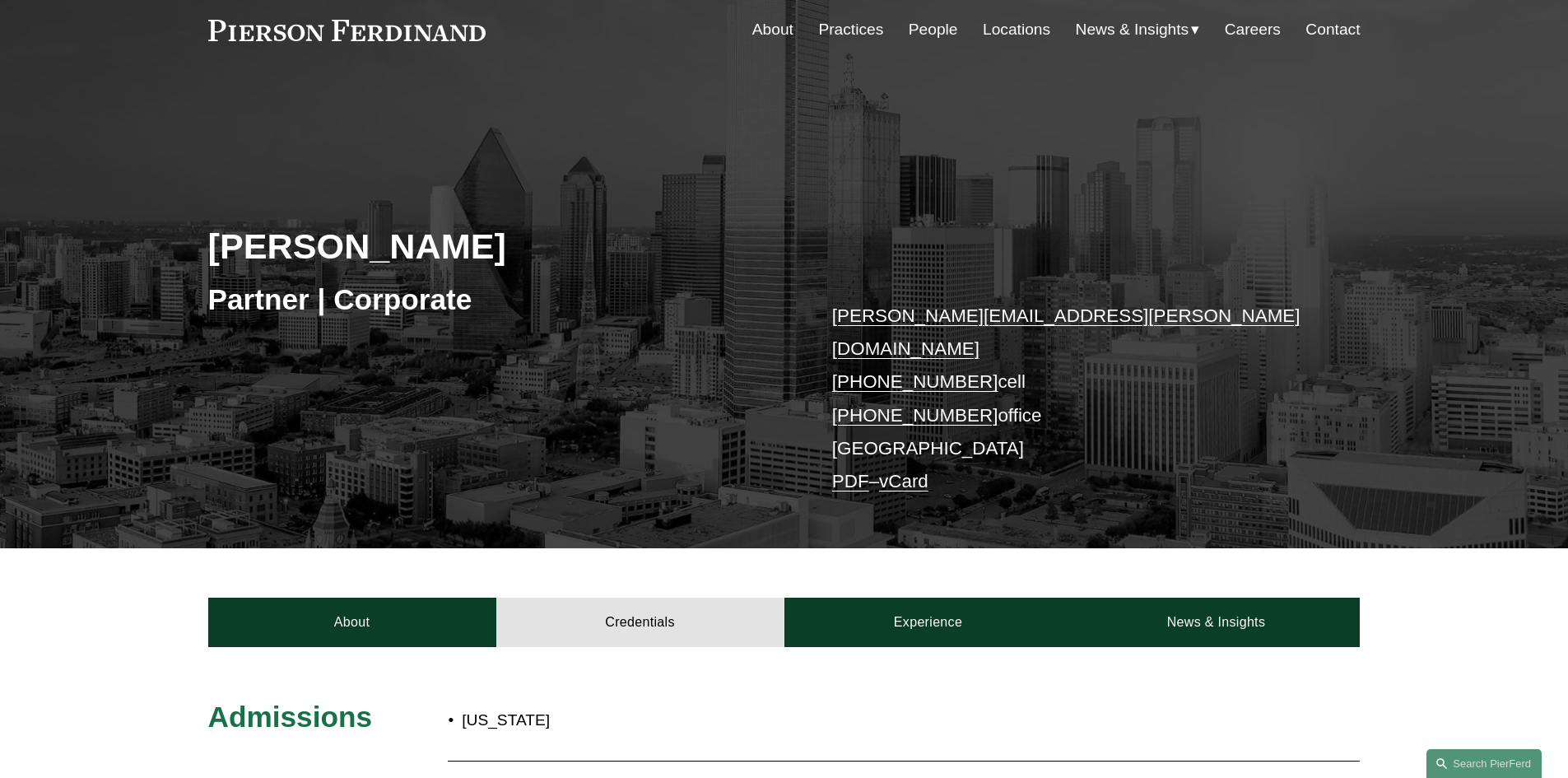
scroll to position [0, 0]
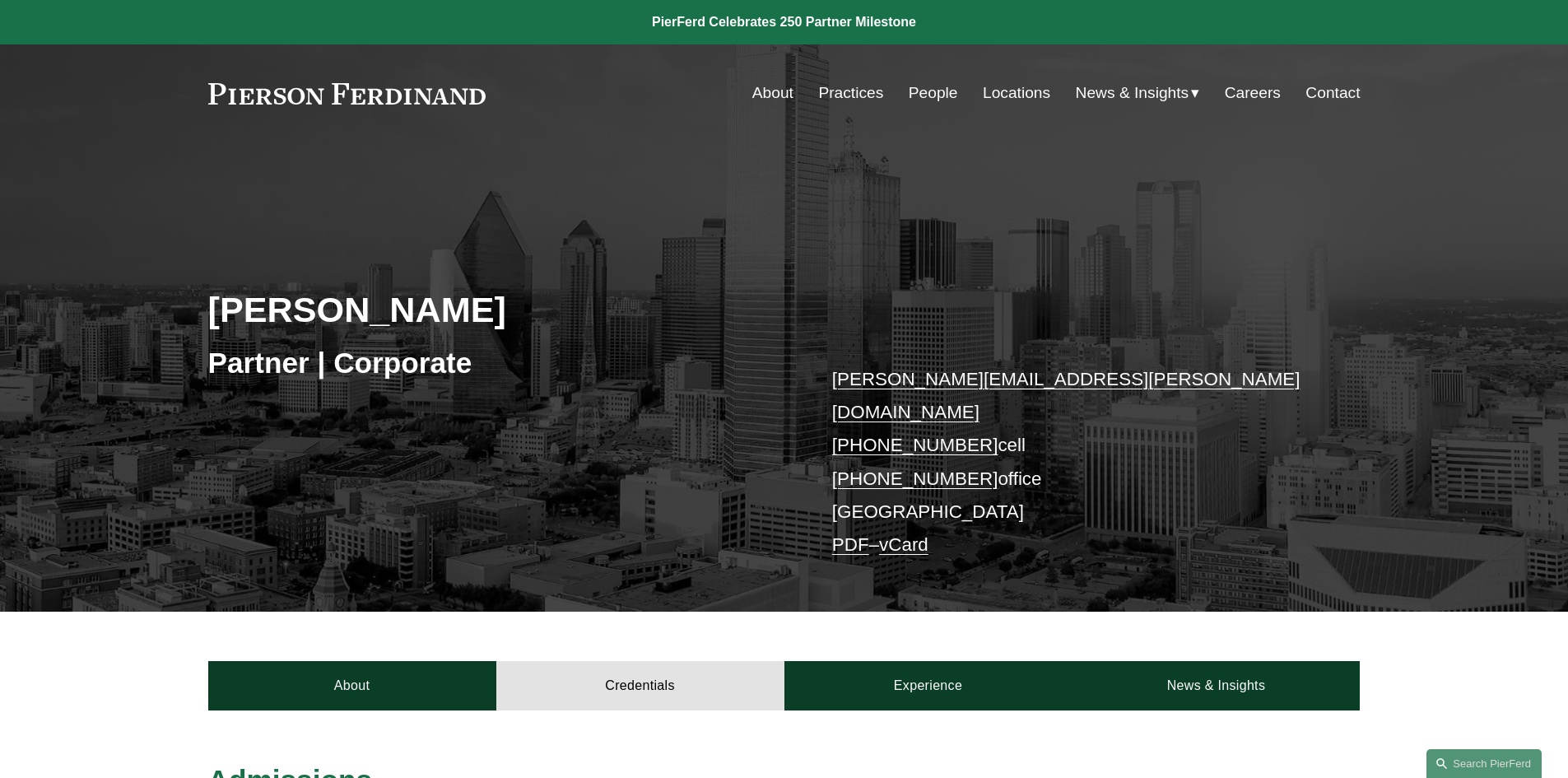
drag, startPoint x: 909, startPoint y: 505, endPoint x: 943, endPoint y: 82, distance: 424.4
click at [909, 534] on link "vCard" at bounding box center [903, 544] width 49 height 20
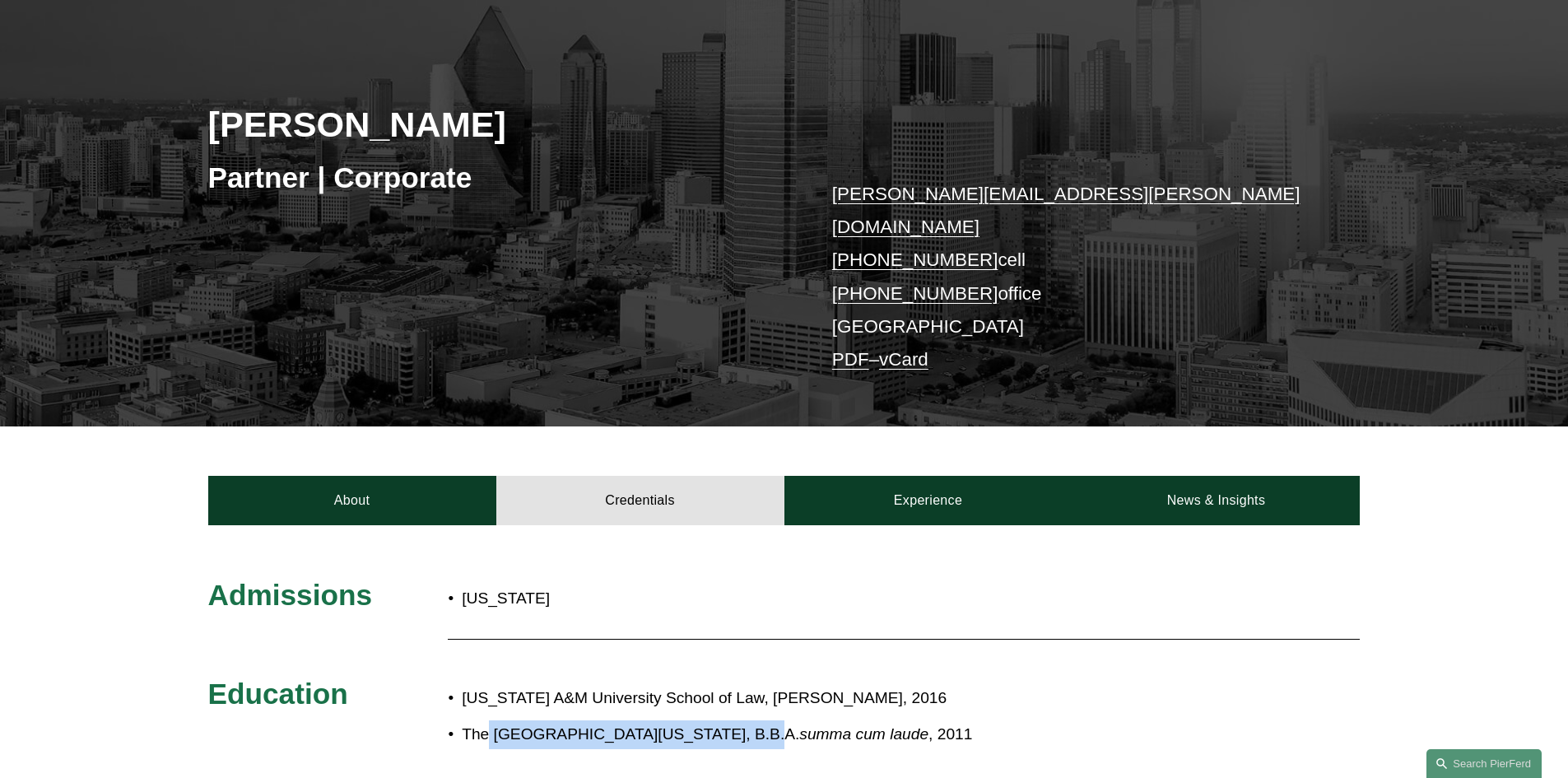
scroll to position [412, 0]
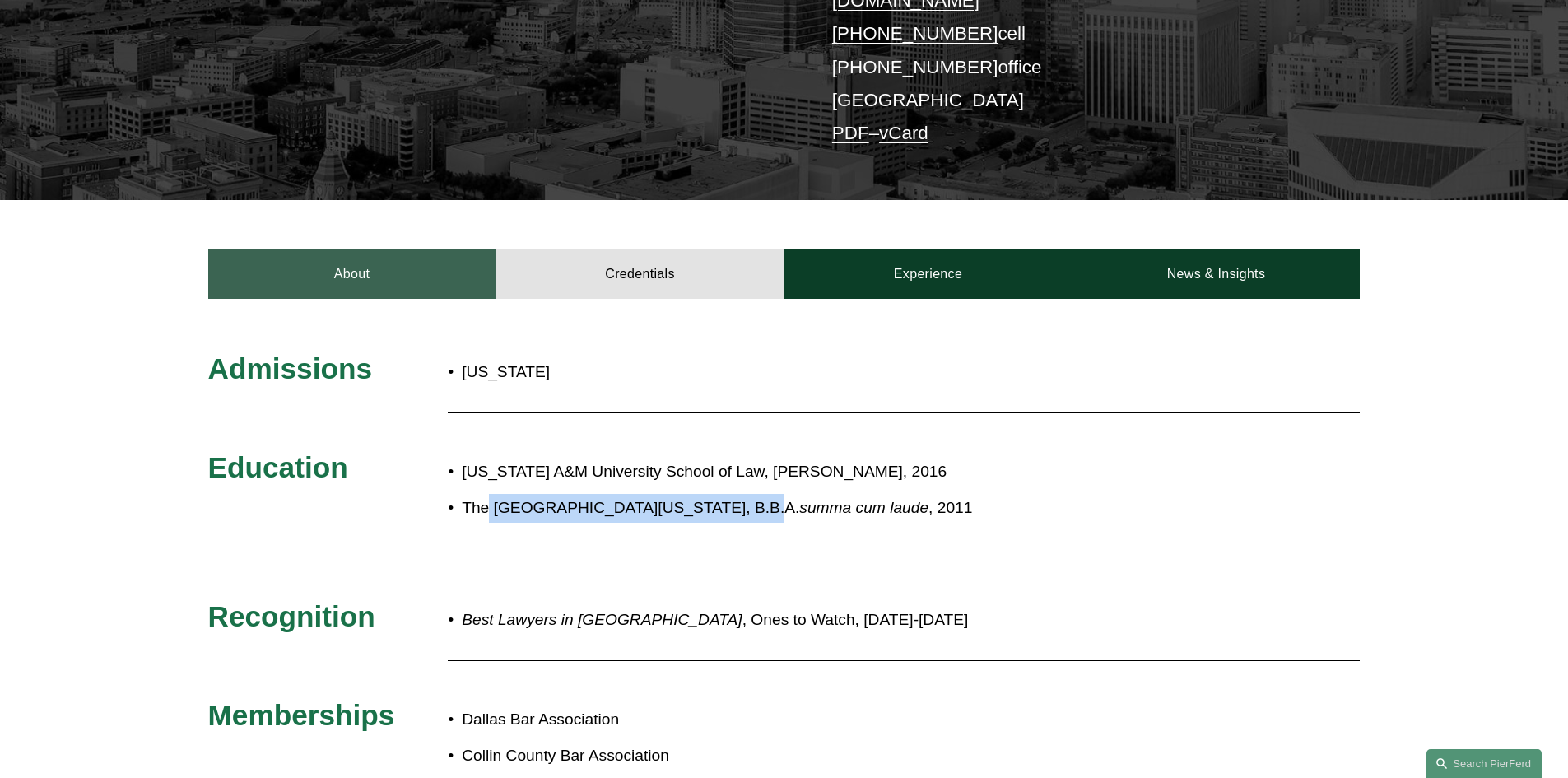
click at [408, 259] on link "About" at bounding box center [351, 273] width 288 height 49
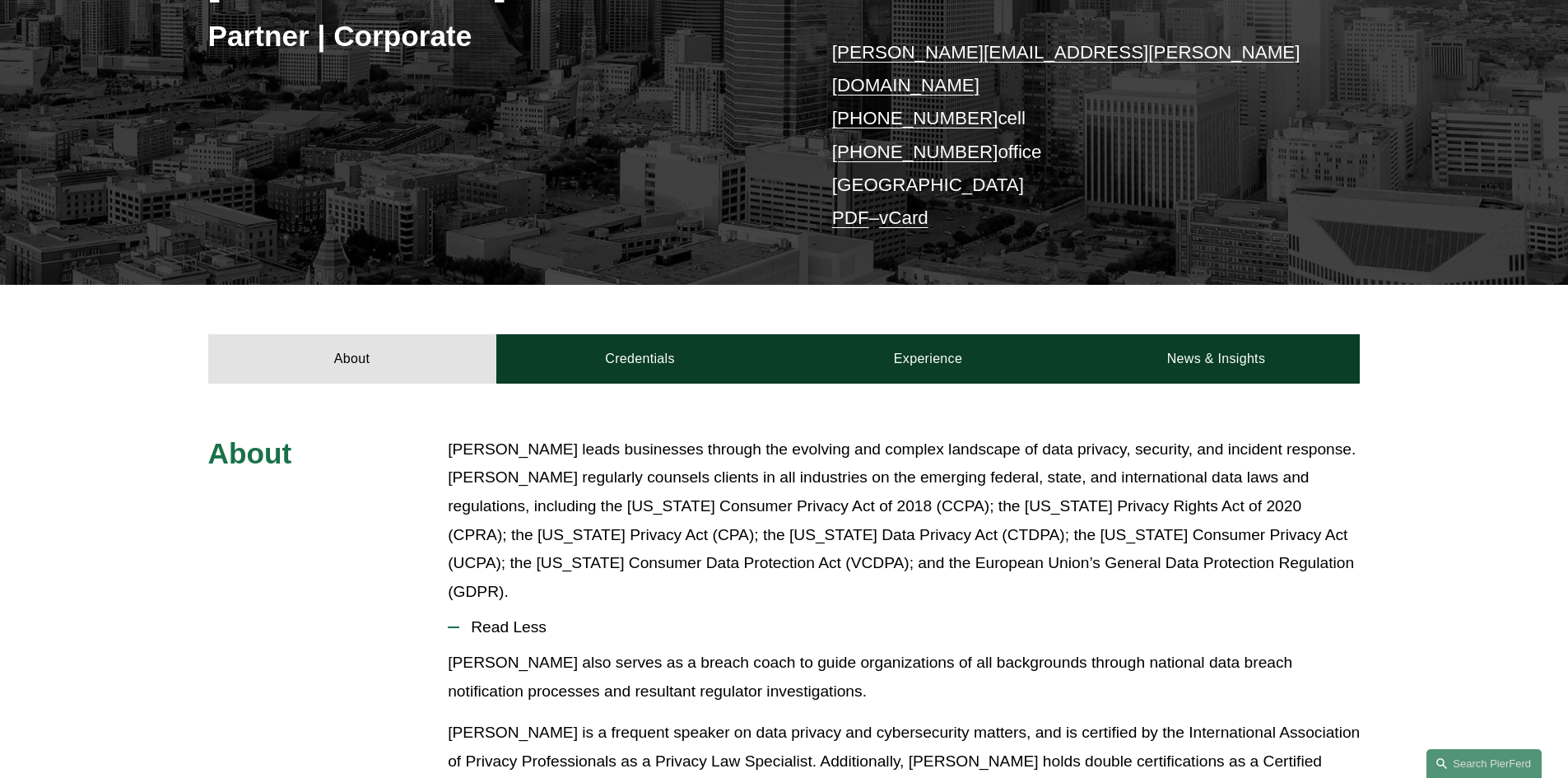
scroll to position [247, 0]
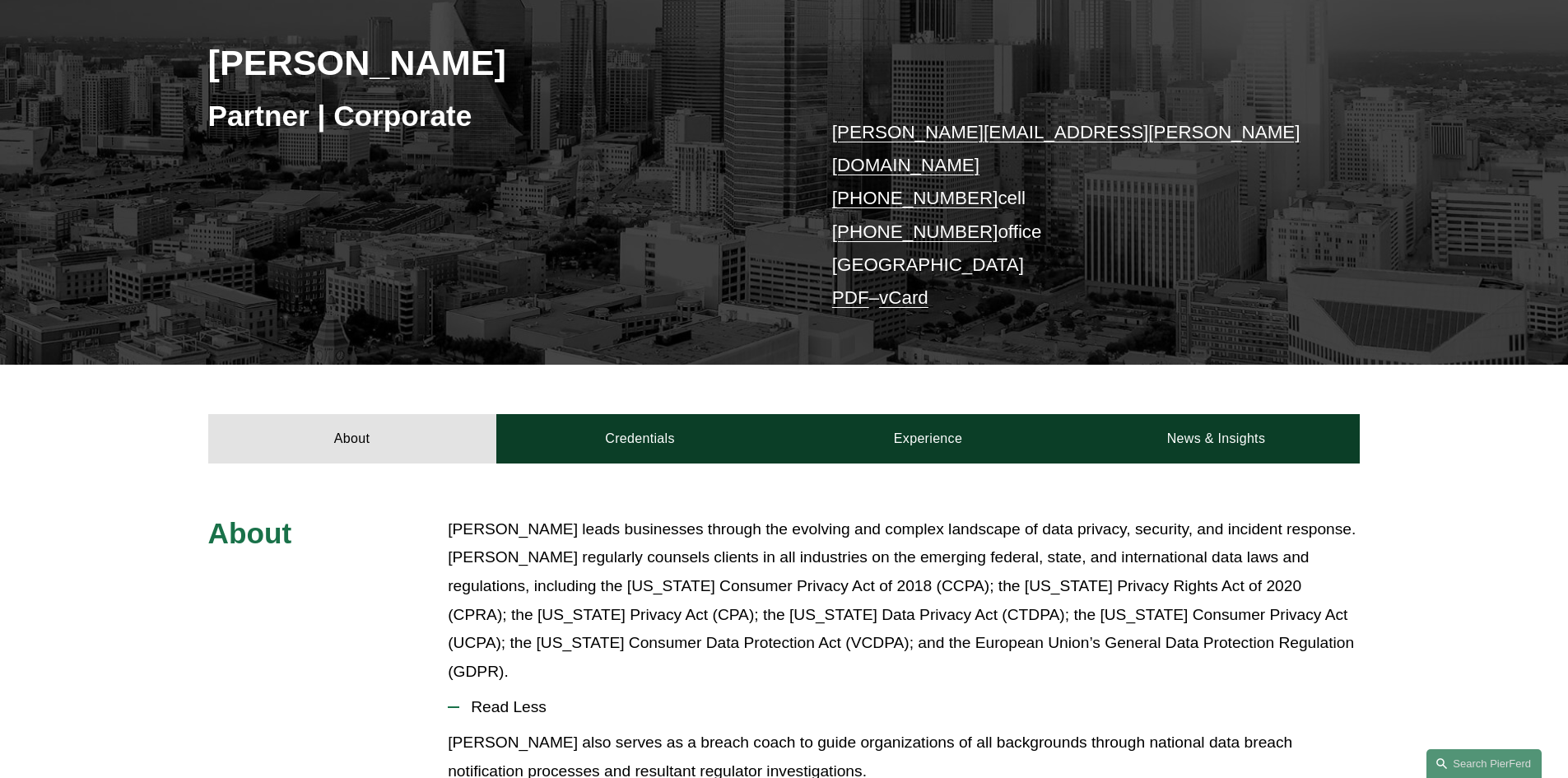
click at [873, 224] on p "jeremy.rucker@pierferd.com +1.817.821.5002 cell +1.682.456.1002 office Dallas P…" at bounding box center [1072, 216] width 480 height 199
drag, startPoint x: 857, startPoint y: 230, endPoint x: 844, endPoint y: 230, distance: 13.0
click at [855, 230] on p "jeremy.rucker@pierferd.com +1.817.821.5002 cell +1.682.456.1002 office Dallas P…" at bounding box center [1072, 216] width 480 height 199
drag, startPoint x: 831, startPoint y: 230, endPoint x: 911, endPoint y: 232, distance: 80.0
click at [911, 232] on div "Jeremy Rucker Partner | Corporate jeremy.rucker@pierferd.com +1.817.821.5002 ce…" at bounding box center [784, 153] width 1568 height 423
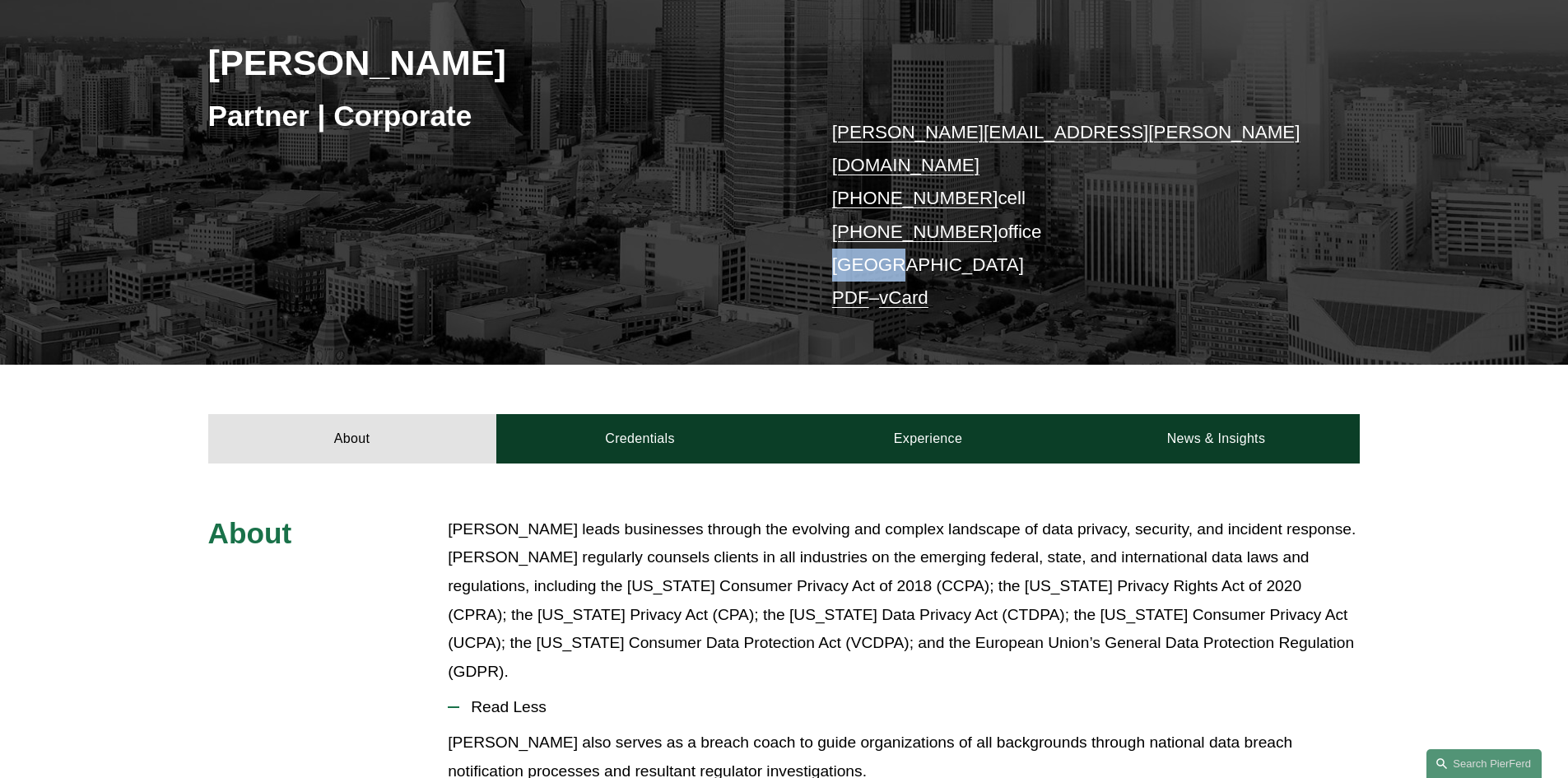
copy p "Dallas"
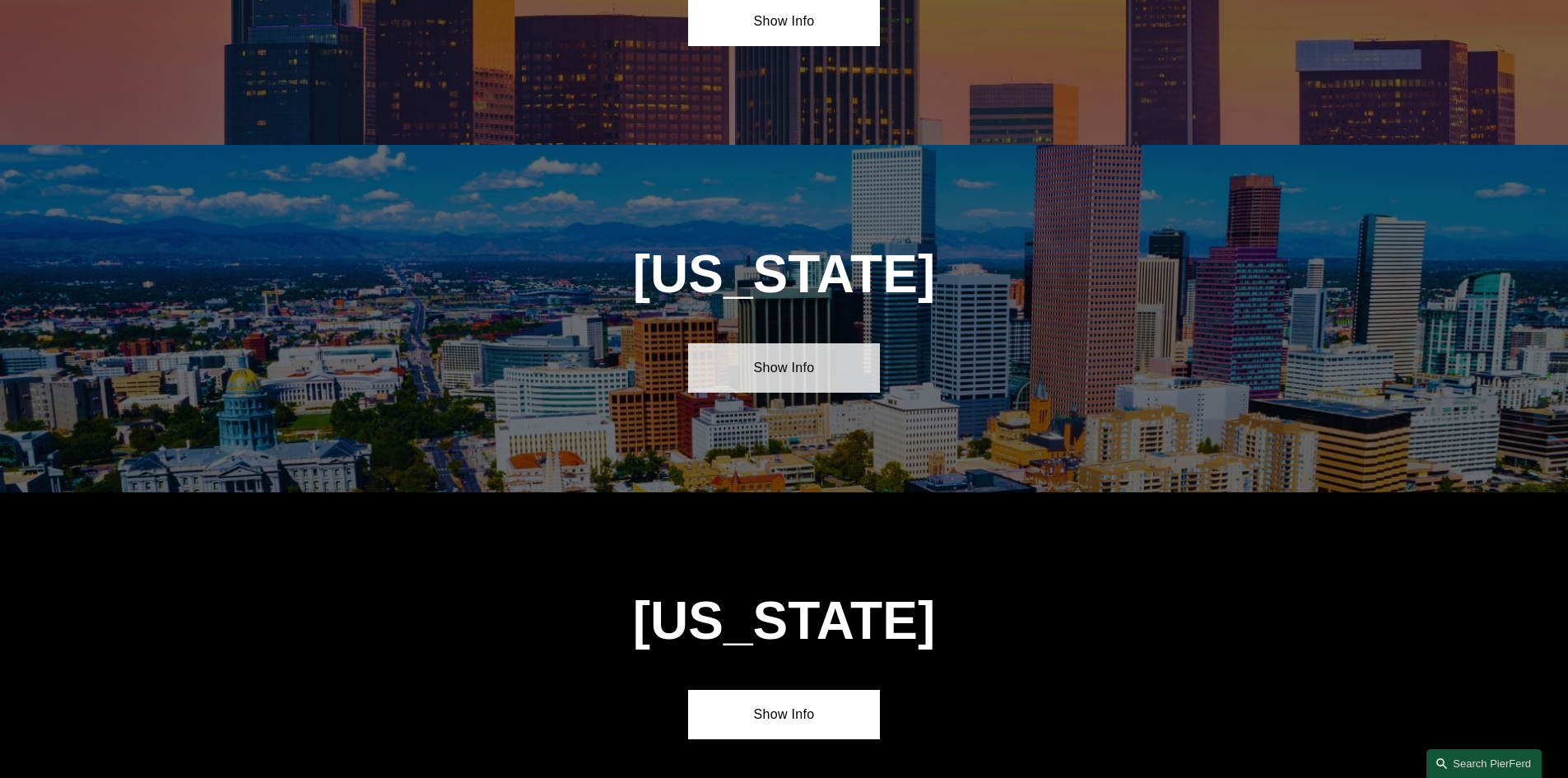
scroll to position [1565, 0]
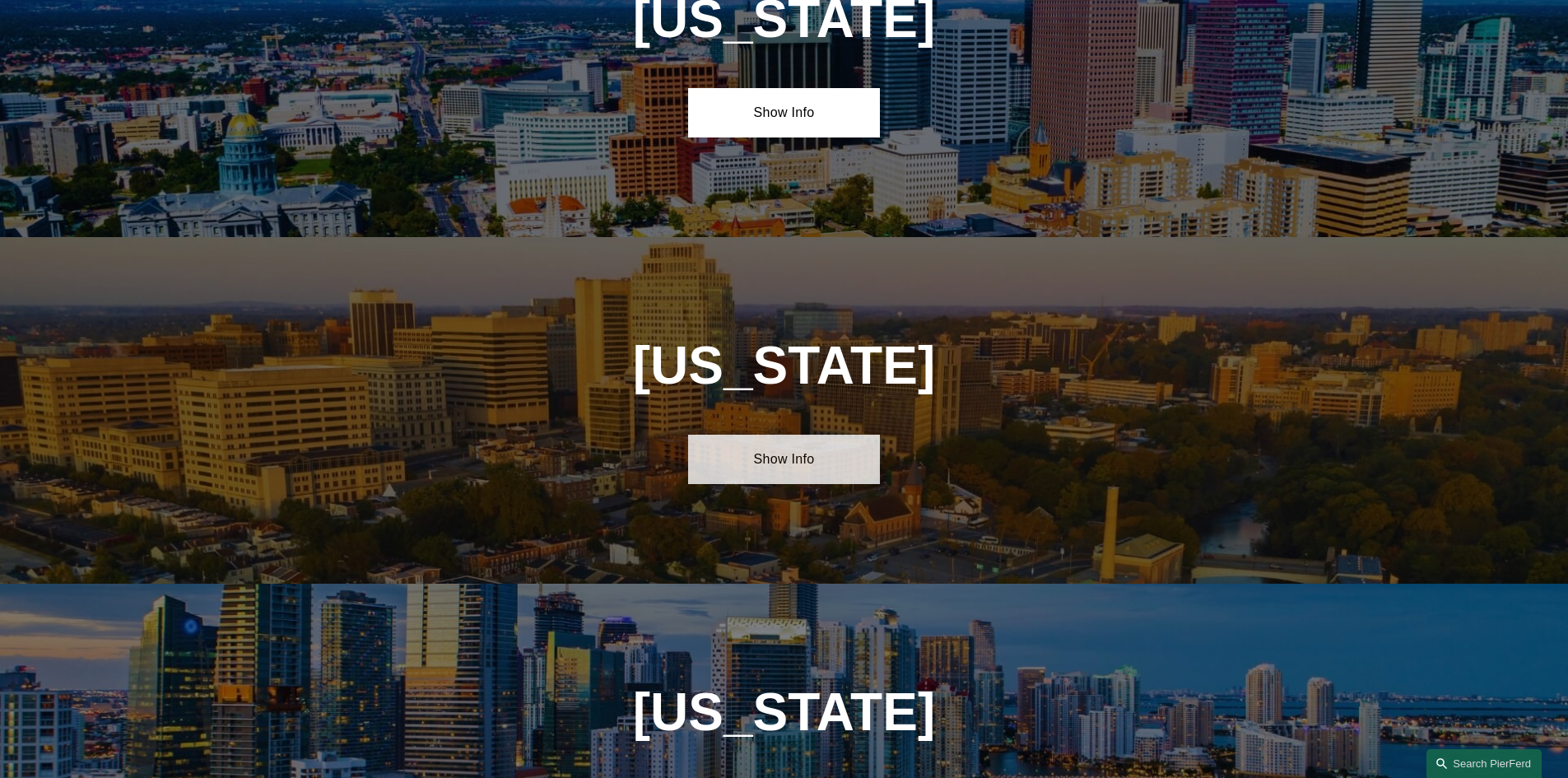
click at [775, 440] on link "Show Info" at bounding box center [784, 459] width 192 height 49
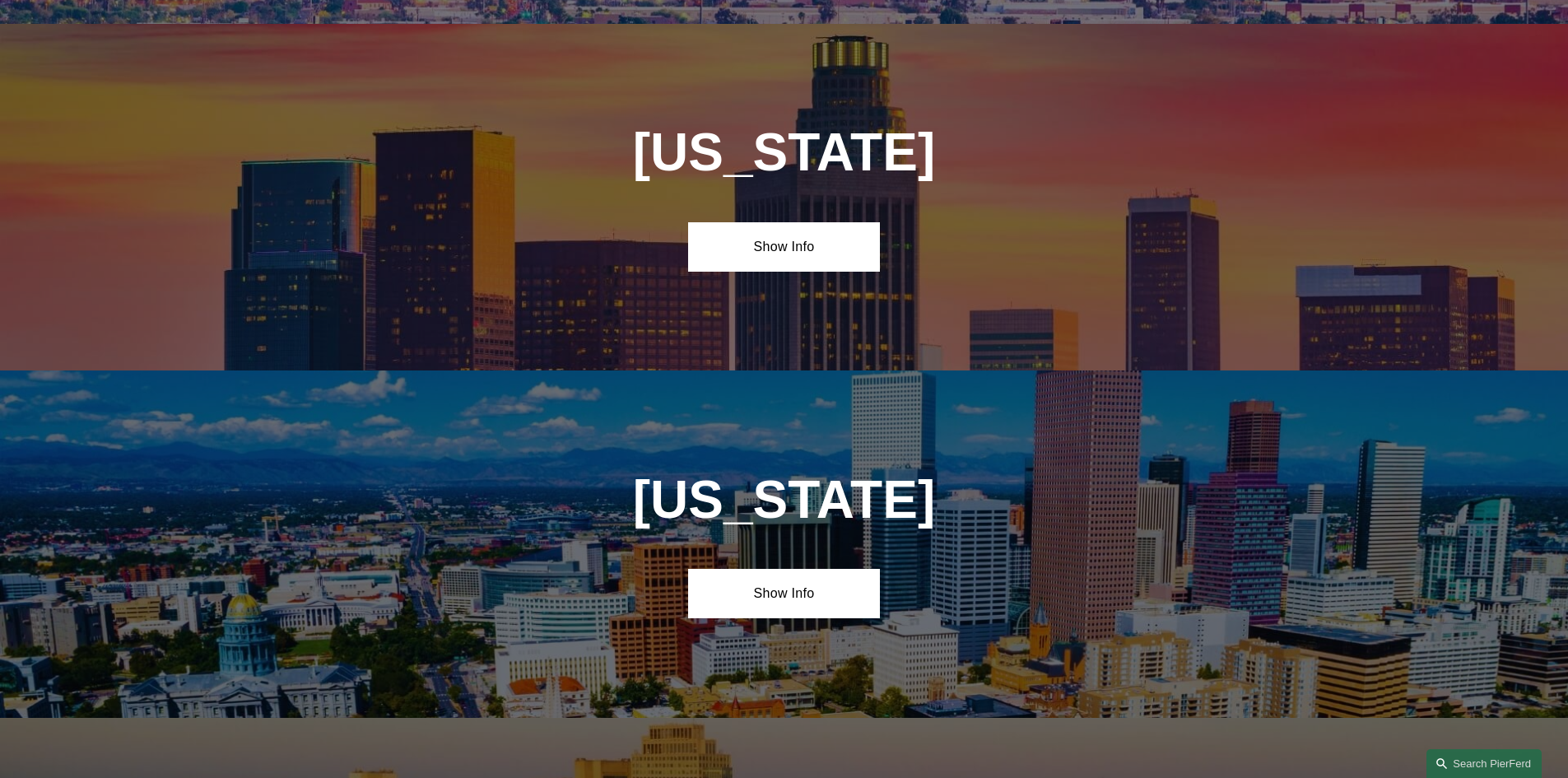
scroll to position [988, 0]
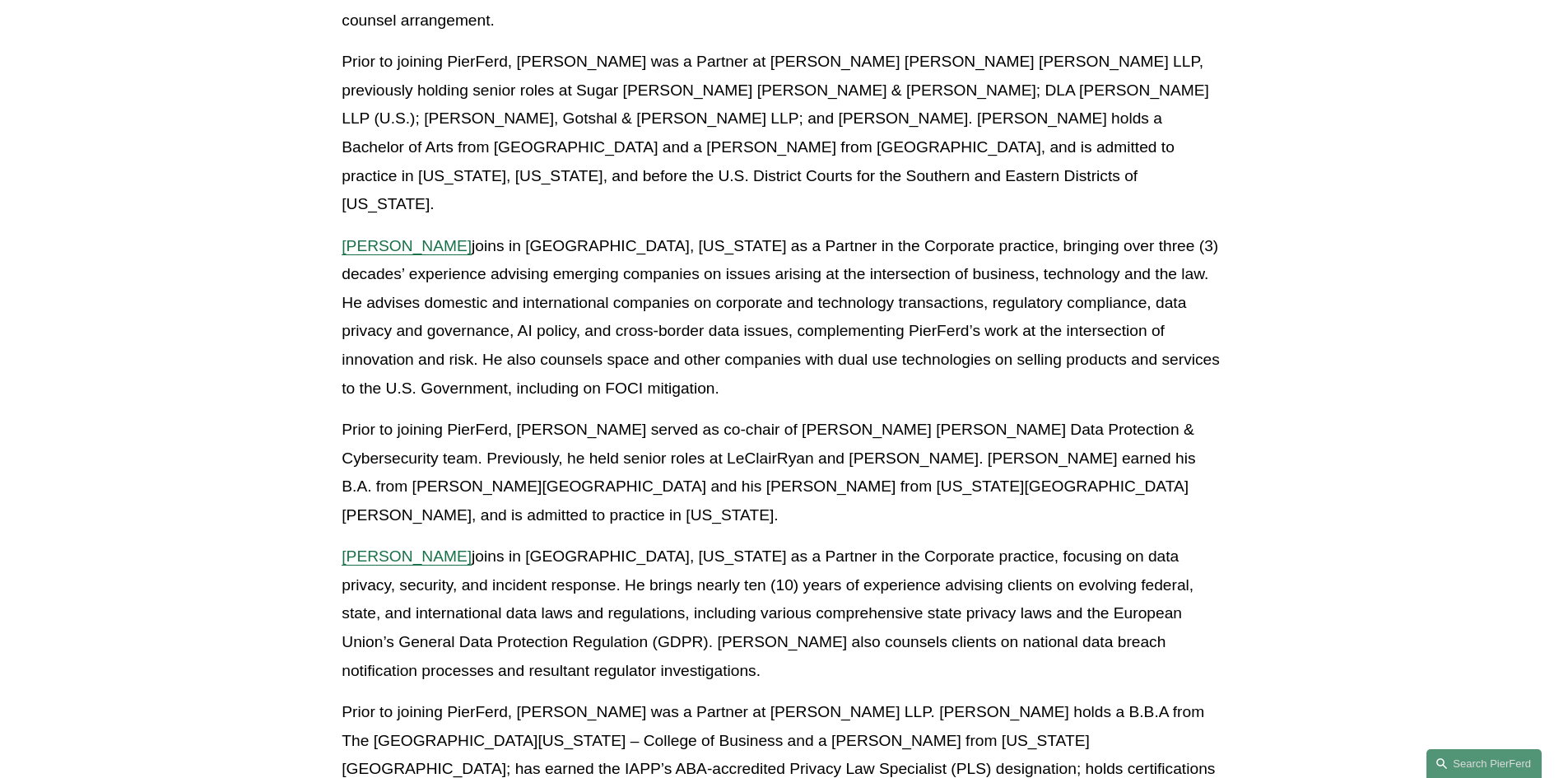
scroll to position [1317, 0]
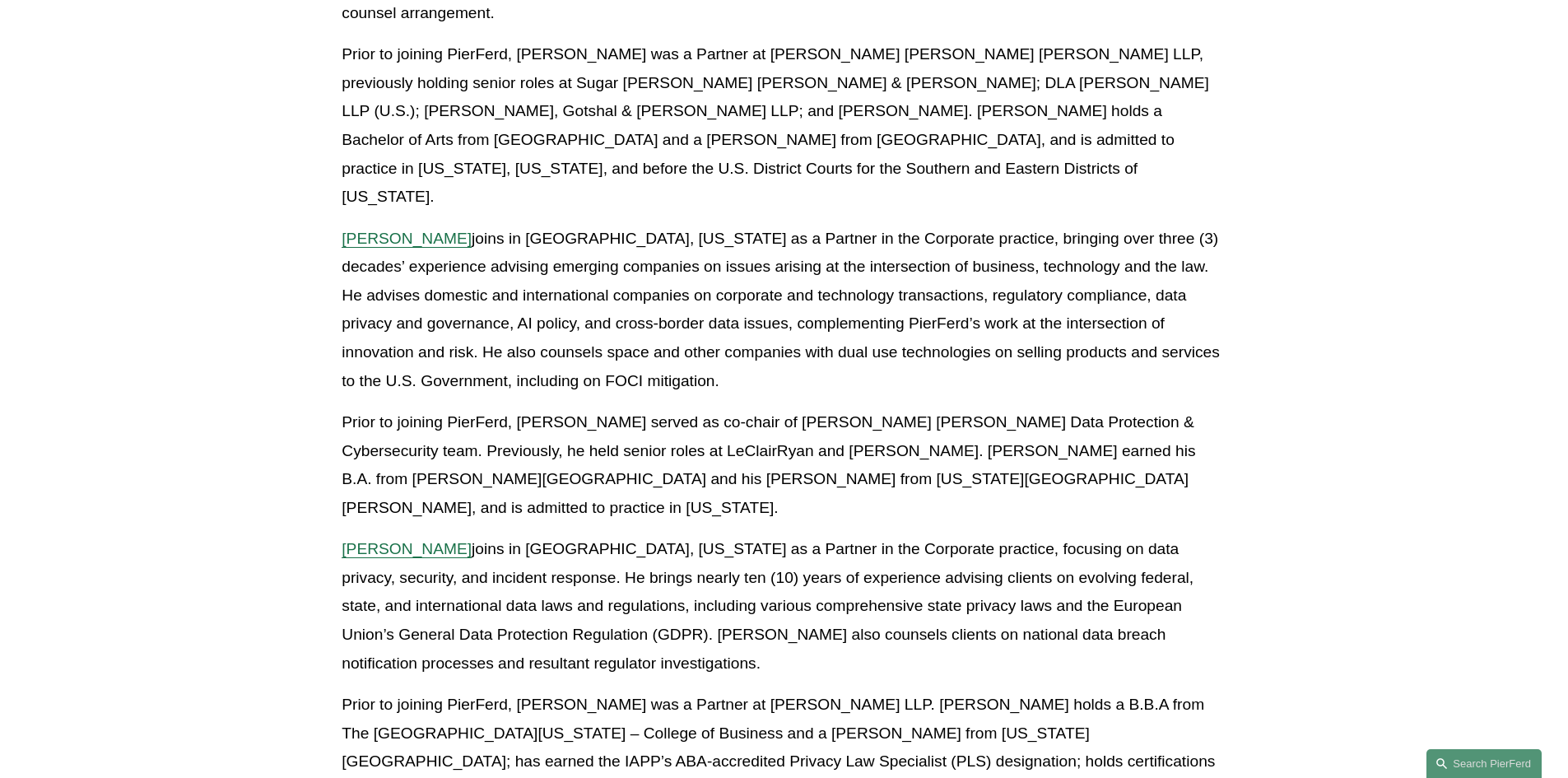
click at [702, 691] on p "Prior to joining PierFerd, [PERSON_NAME] was a Partner at [PERSON_NAME] LLP. [P…" at bounding box center [784, 763] width 885 height 143
copy p "[PERSON_NAME]"
drag, startPoint x: 691, startPoint y: 589, endPoint x: 503, endPoint y: 543, distance: 193.5
click at [791, 691] on p "Prior to joining PierFerd, [PERSON_NAME] was a Partner at [PERSON_NAME] LLP. [P…" at bounding box center [784, 763] width 885 height 143
click at [244, 309] on article "Back to News & Events [PERSON_NAME] Announces Five Partner Appointments Across …" at bounding box center [784, 144] width 1568 height 2640
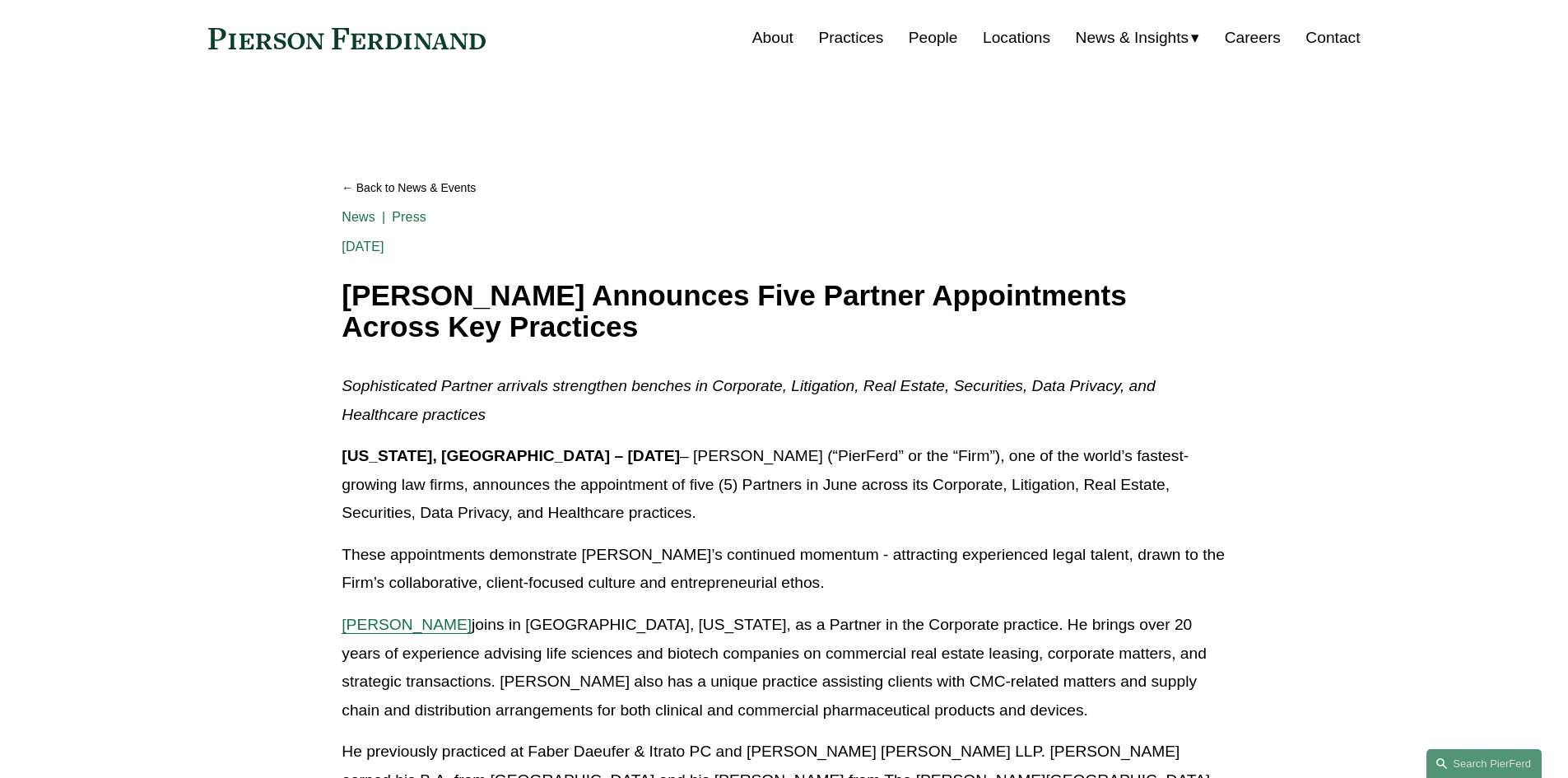
scroll to position [0, 0]
